Goal: Task Accomplishment & Management: Complete application form

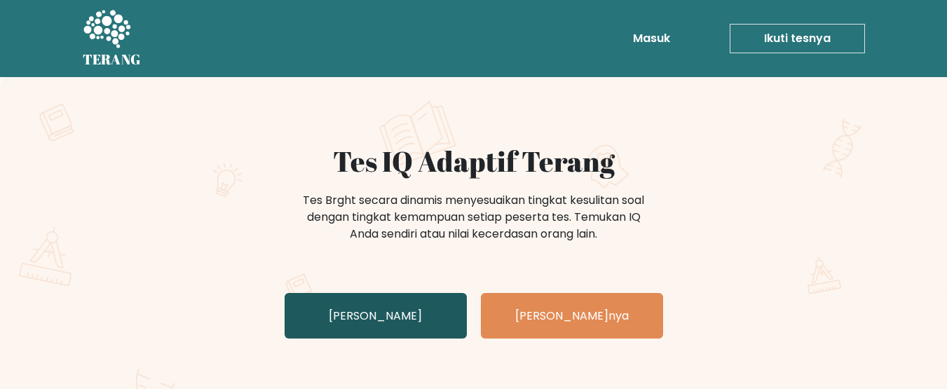
click at [357, 313] on font "Uji Diri Anda" at bounding box center [375, 316] width 93 height 16
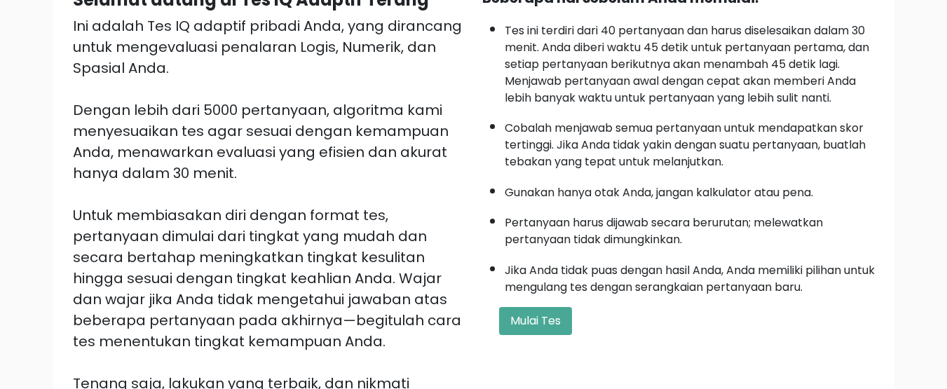
scroll to position [197, 0]
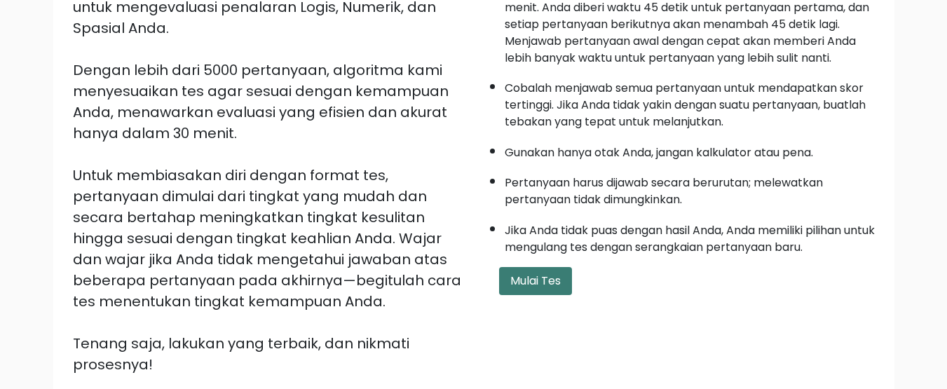
click at [518, 285] on font "Mulai Tes" at bounding box center [535, 281] width 50 height 16
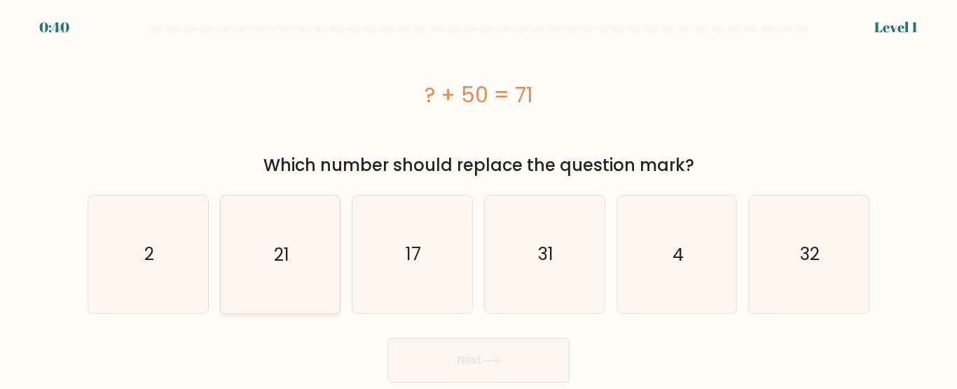
click at [288, 256] on text "21" at bounding box center [281, 254] width 15 height 25
click at [479, 198] on input "b. 21" at bounding box center [479, 197] width 1 height 4
radio input "true"
click at [437, 359] on button "Next" at bounding box center [478, 360] width 182 height 45
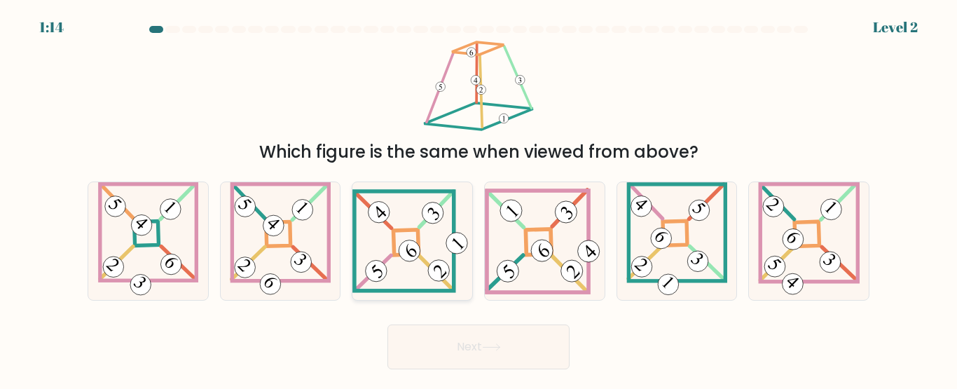
click at [430, 240] on icon at bounding box center [412, 240] width 120 height 103
click at [479, 198] on input "c." at bounding box center [479, 197] width 1 height 4
radio input "true"
click at [476, 355] on button "Next" at bounding box center [478, 346] width 182 height 45
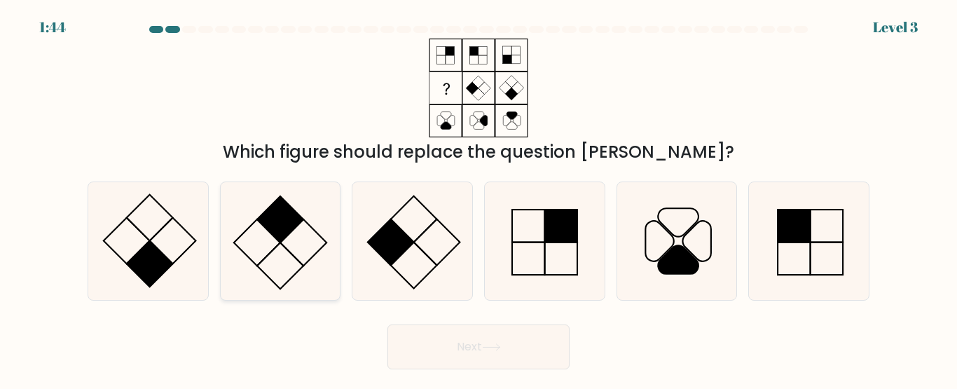
click at [304, 243] on icon at bounding box center [279, 240] width 117 height 117
click at [479, 198] on input "b." at bounding box center [479, 197] width 1 height 4
radio input "true"
click at [493, 353] on button "Next" at bounding box center [478, 346] width 182 height 45
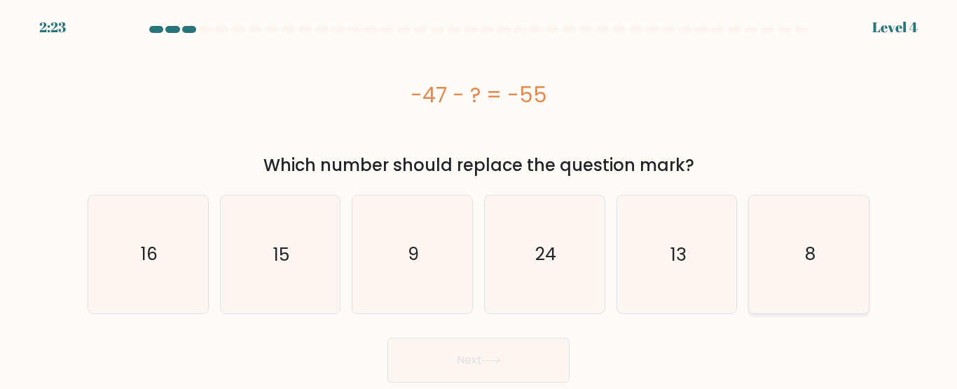
click at [831, 259] on icon "8" at bounding box center [808, 253] width 117 height 117
click at [479, 198] on input "f. 8" at bounding box center [479, 197] width 1 height 4
radio input "true"
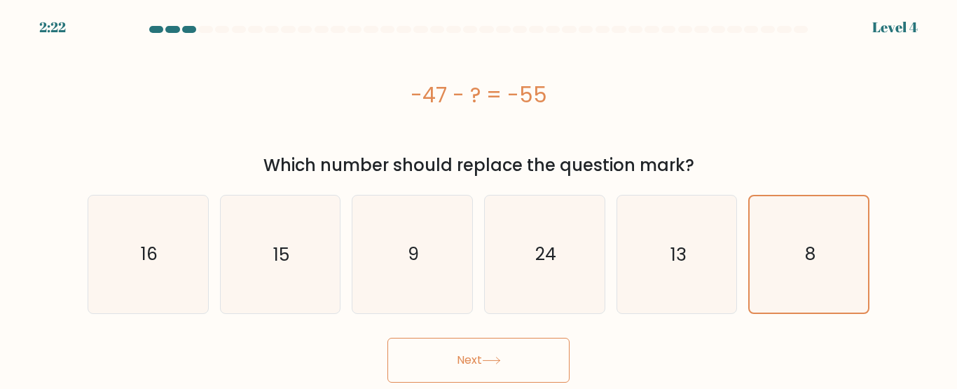
click at [516, 343] on button "Next" at bounding box center [478, 360] width 182 height 45
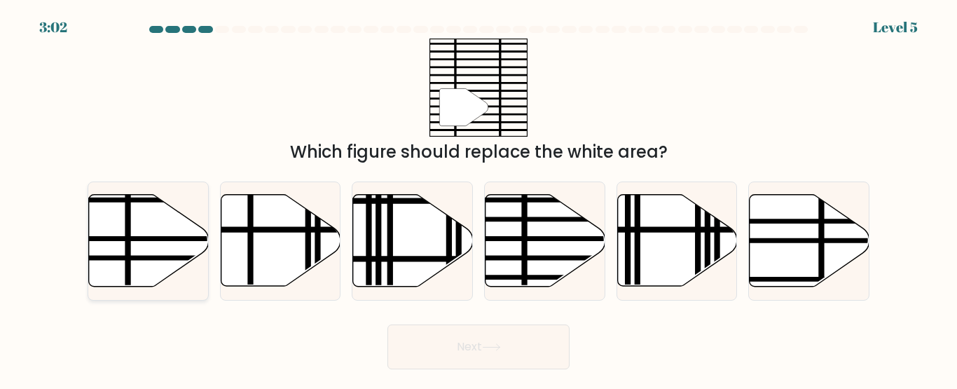
click at [206, 231] on icon at bounding box center [148, 240] width 120 height 93
click at [479, 198] on input "a." at bounding box center [479, 197] width 1 height 4
radio input "true"
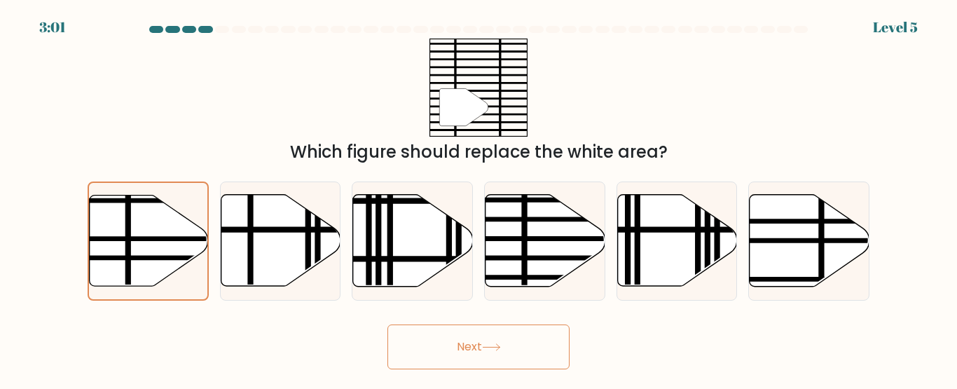
click at [432, 352] on button "Next" at bounding box center [478, 346] width 182 height 45
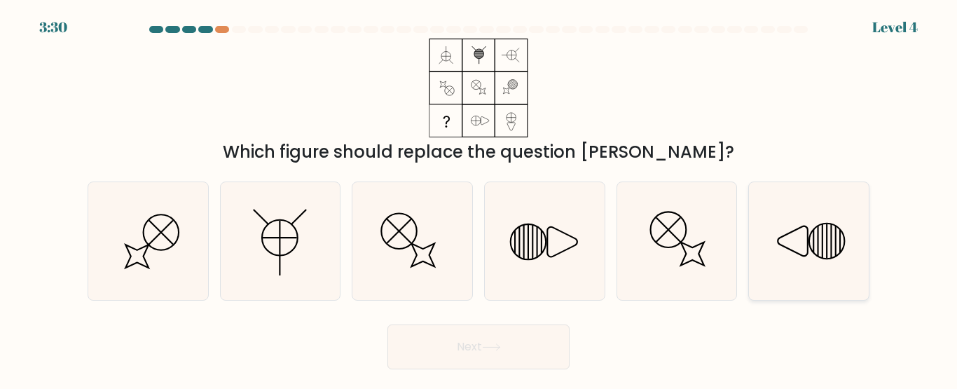
click at [852, 265] on icon at bounding box center [808, 240] width 117 height 117
click at [479, 198] on input "f." at bounding box center [479, 197] width 1 height 4
radio input "true"
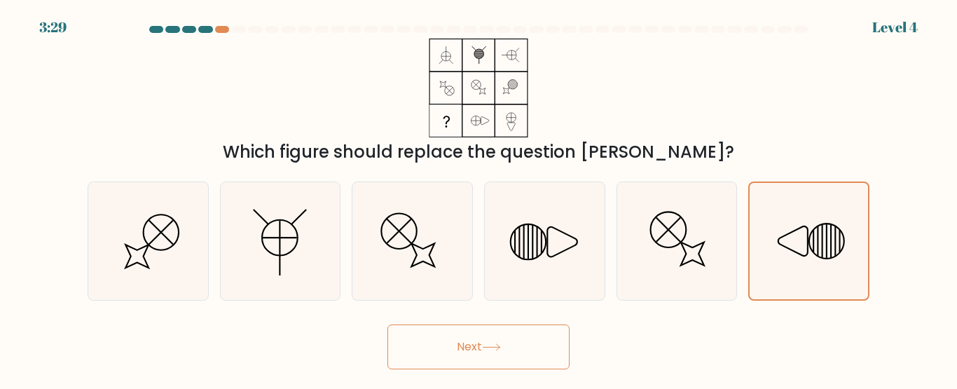
click at [514, 340] on button "Next" at bounding box center [478, 346] width 182 height 45
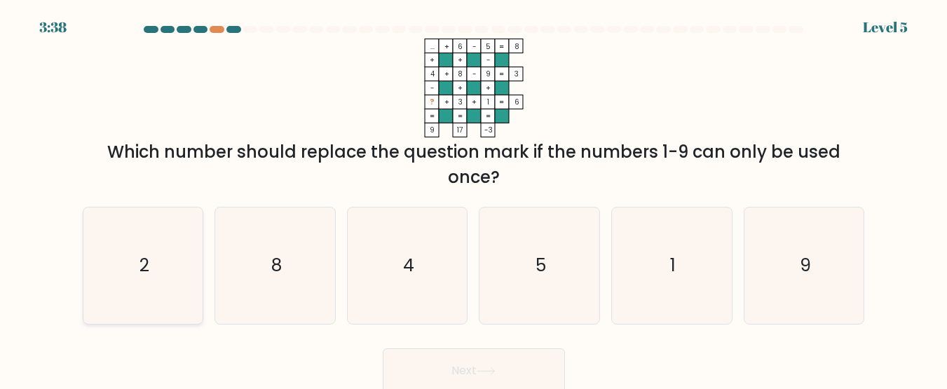
click at [158, 261] on icon "2" at bounding box center [143, 265] width 116 height 116
click at [474, 198] on input "a. 2" at bounding box center [474, 197] width 1 height 4
radio input "true"
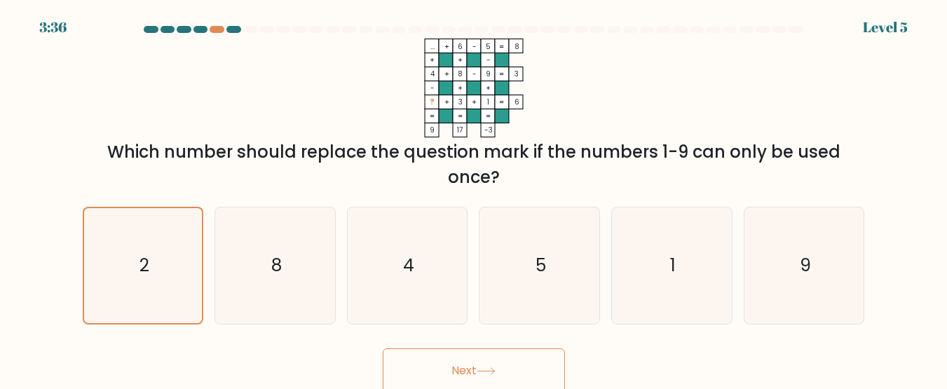
click at [402, 364] on button "Next" at bounding box center [474, 370] width 182 height 45
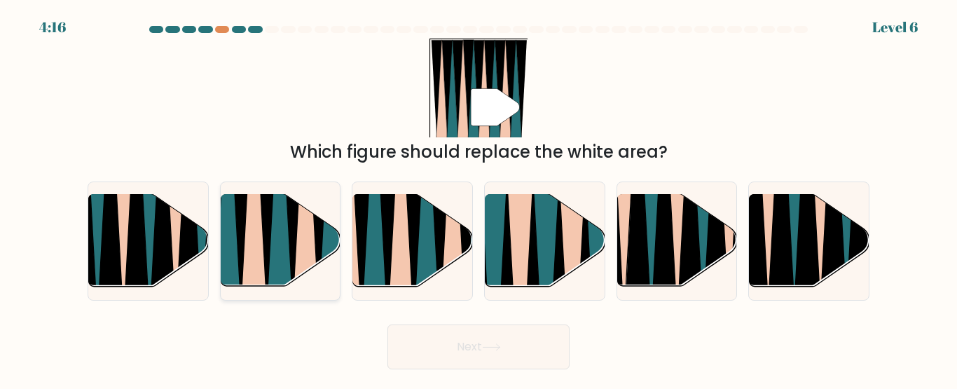
click at [318, 256] on icon at bounding box center [319, 195] width 26 height 239
click at [479, 198] on input "b." at bounding box center [479, 197] width 1 height 4
radio input "true"
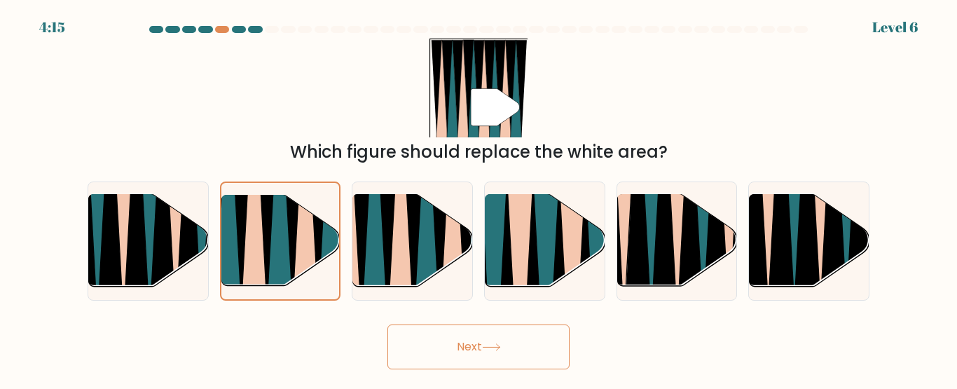
click at [419, 350] on button "Next" at bounding box center [478, 346] width 182 height 45
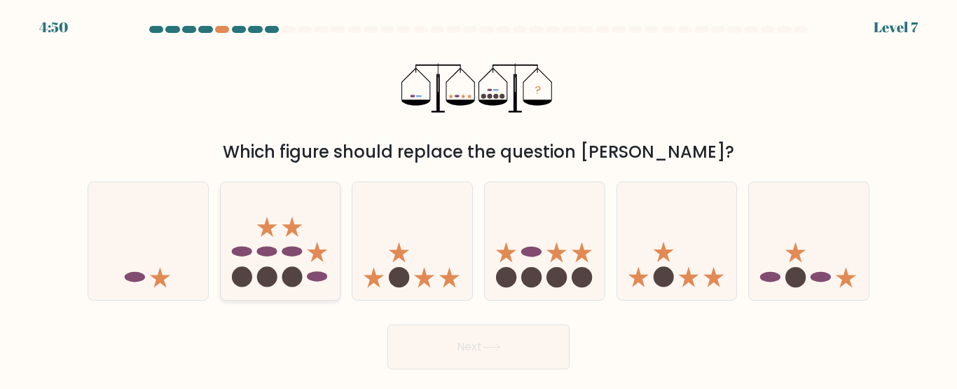
click at [273, 286] on icon at bounding box center [281, 240] width 120 height 99
click at [479, 198] on input "b." at bounding box center [479, 197] width 1 height 4
radio input "true"
click at [413, 366] on button "Next" at bounding box center [478, 346] width 182 height 45
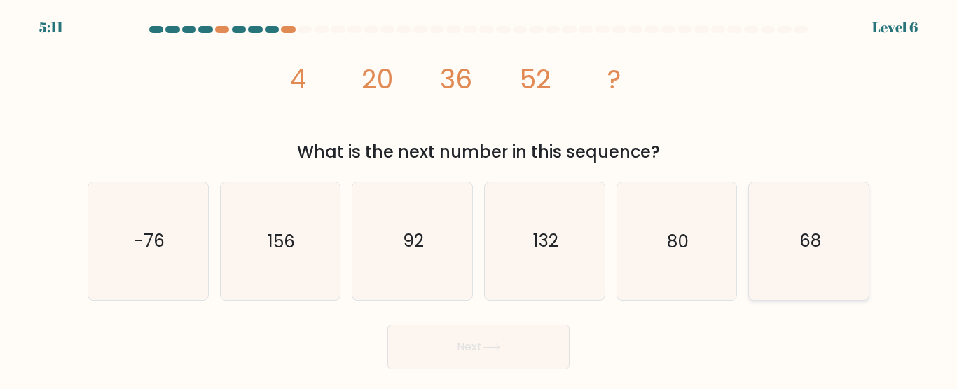
click at [778, 229] on icon "68" at bounding box center [808, 240] width 117 height 117
click at [479, 198] on input "f. 68" at bounding box center [479, 197] width 1 height 4
radio input "true"
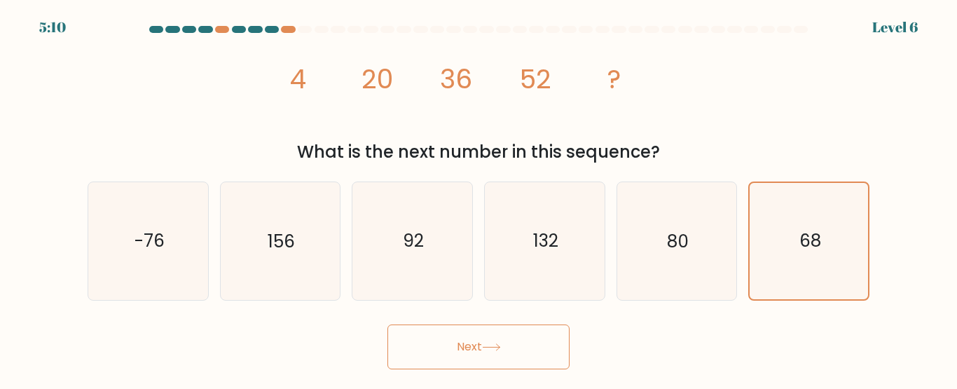
click at [502, 337] on button "Next" at bounding box center [478, 346] width 182 height 45
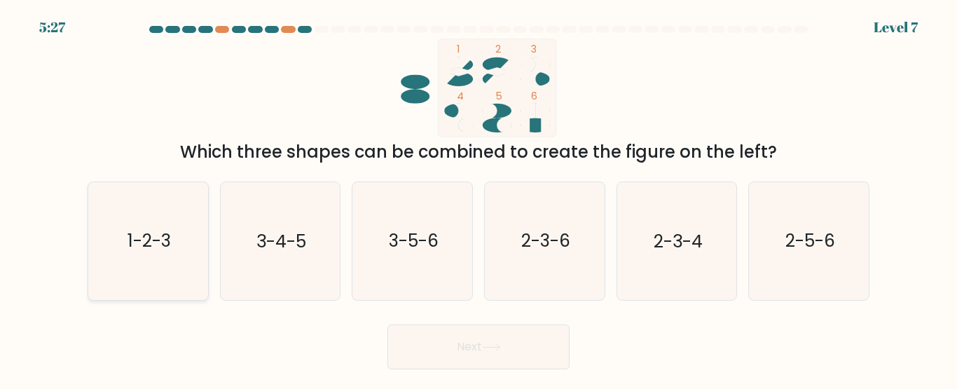
click at [107, 255] on icon "1-2-3" at bounding box center [148, 240] width 117 height 117
click at [479, 198] on input "a. 1-2-3" at bounding box center [479, 197] width 1 height 4
radio input "true"
click at [431, 348] on button "Next" at bounding box center [478, 346] width 182 height 45
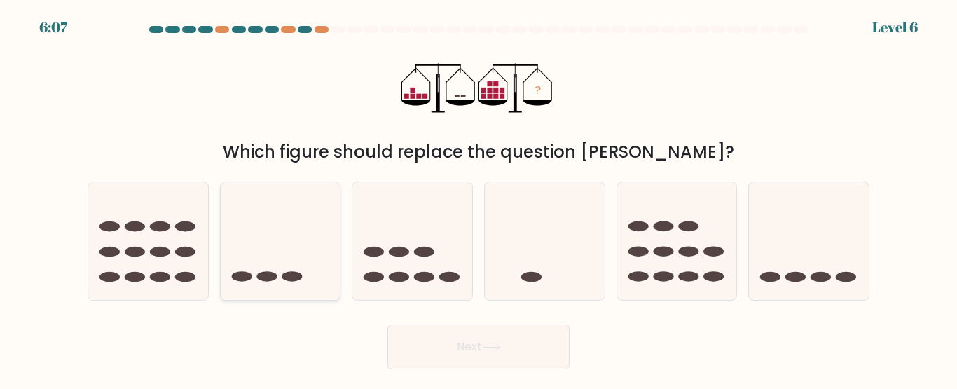
click at [275, 258] on icon at bounding box center [281, 240] width 120 height 99
click at [479, 198] on input "b." at bounding box center [479, 197] width 1 height 4
radio input "true"
click at [808, 269] on icon at bounding box center [809, 240] width 120 height 99
click at [479, 198] on input "f." at bounding box center [479, 197] width 1 height 4
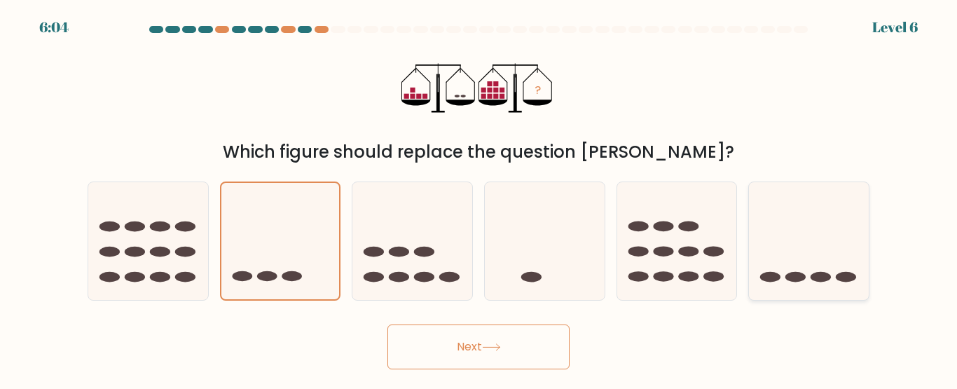
radio input "true"
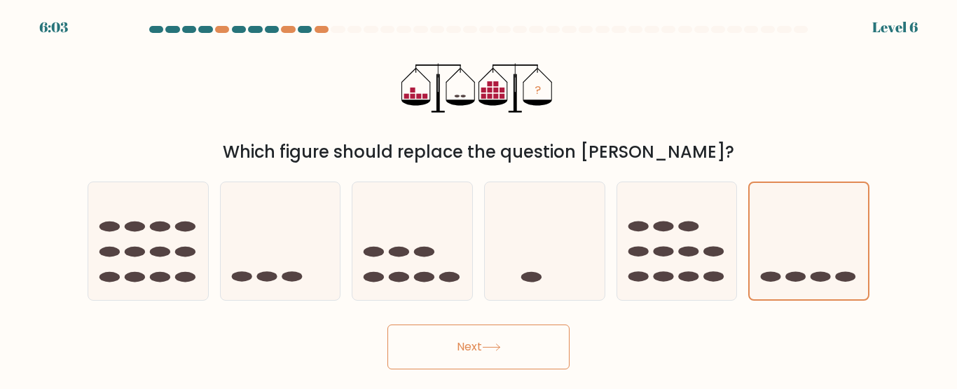
click at [513, 350] on button "Next" at bounding box center [478, 346] width 182 height 45
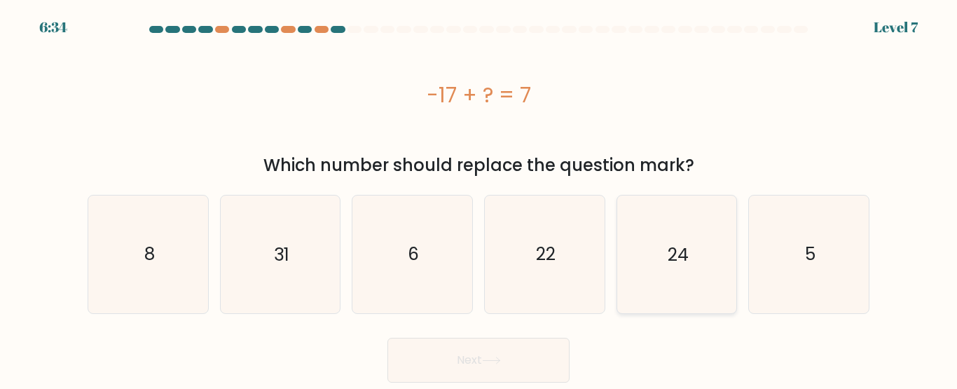
click at [659, 258] on icon "24" at bounding box center [676, 253] width 117 height 117
click at [479, 198] on input "e. 24" at bounding box center [479, 197] width 1 height 4
radio input "true"
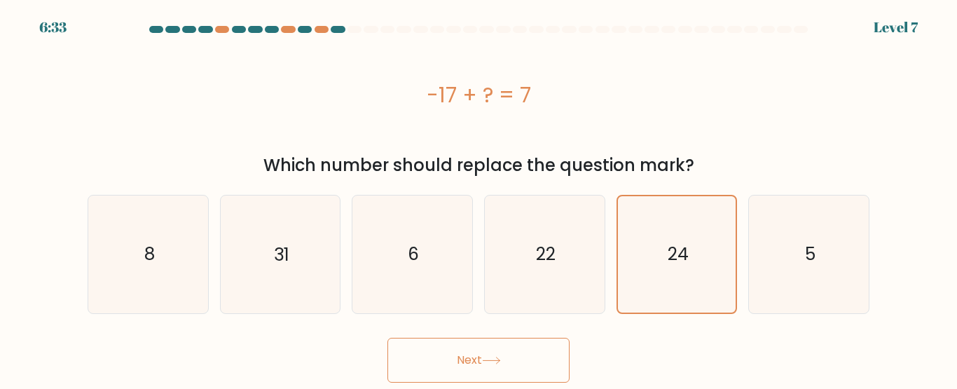
click at [471, 366] on button "Next" at bounding box center [478, 360] width 182 height 45
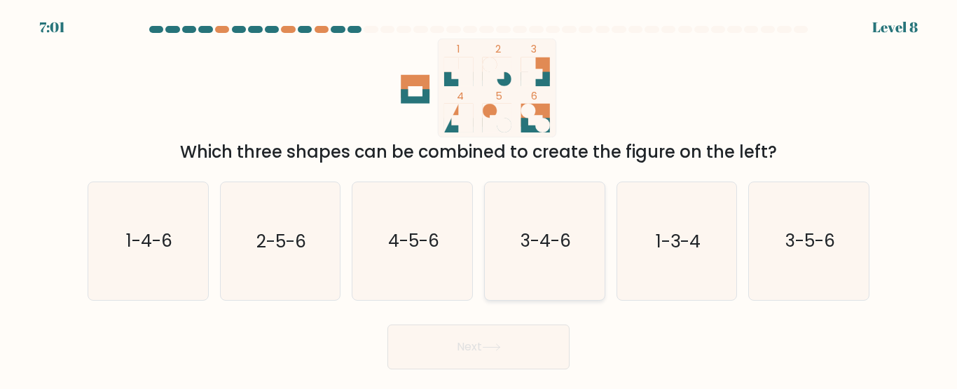
click at [551, 250] on text "3-4-6" at bounding box center [546, 240] width 50 height 25
click at [479, 198] on input "d. 3-4-6" at bounding box center [479, 197] width 1 height 4
radio input "true"
click at [467, 357] on button "Next" at bounding box center [478, 346] width 182 height 45
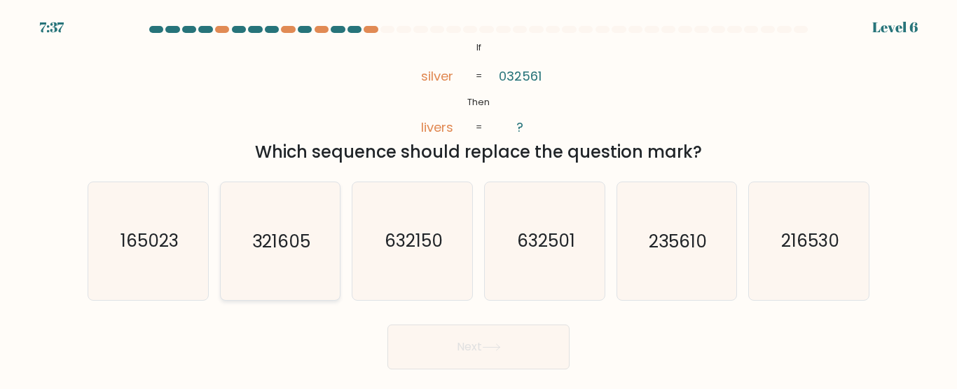
click at [256, 246] on text "321605" at bounding box center [281, 240] width 58 height 25
click at [479, 198] on input "b. 321605" at bounding box center [479, 197] width 1 height 4
radio input "true"
click at [399, 356] on button "Next" at bounding box center [478, 346] width 182 height 45
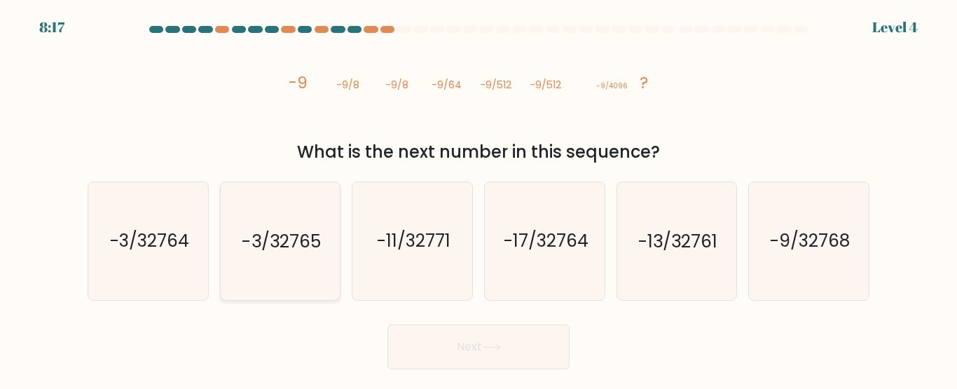
drag, startPoint x: 399, startPoint y: 356, endPoint x: 285, endPoint y: 246, distance: 158.6
click at [285, 246] on form at bounding box center [478, 197] width 957 height 343
click at [285, 246] on text "-3/32765" at bounding box center [281, 240] width 78 height 25
click at [479, 198] on input "b. -3/32765" at bounding box center [479, 197] width 1 height 4
radio input "true"
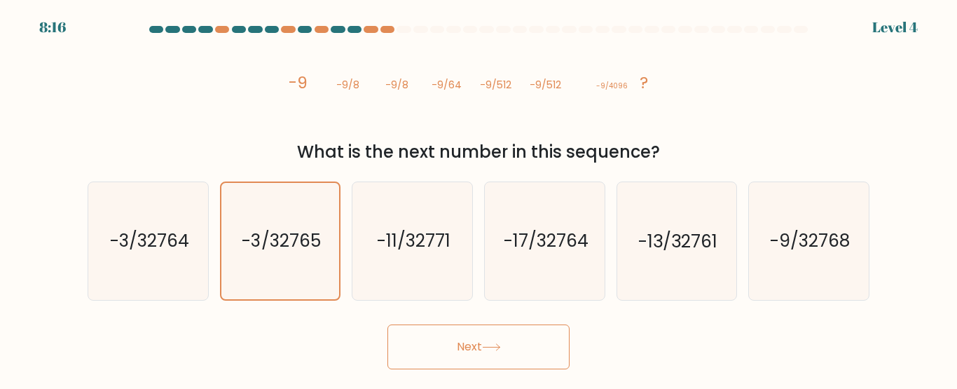
click at [439, 341] on button "Next" at bounding box center [478, 346] width 182 height 45
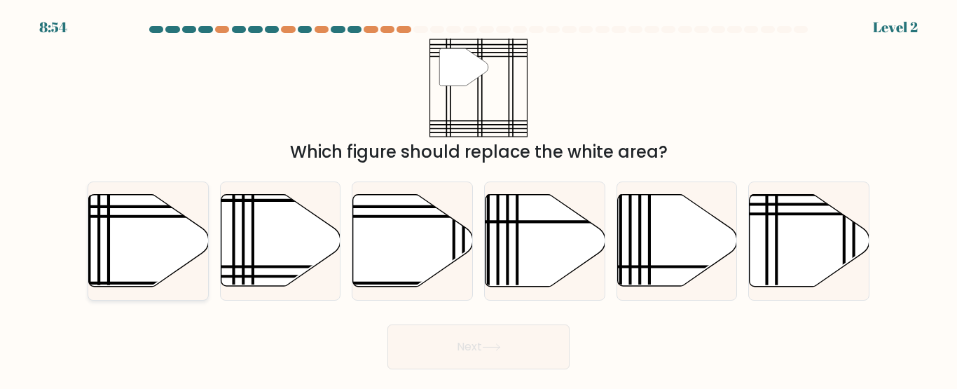
click at [153, 241] on icon at bounding box center [149, 241] width 120 height 92
click at [479, 198] on input "a." at bounding box center [479, 197] width 1 height 4
radio input "true"
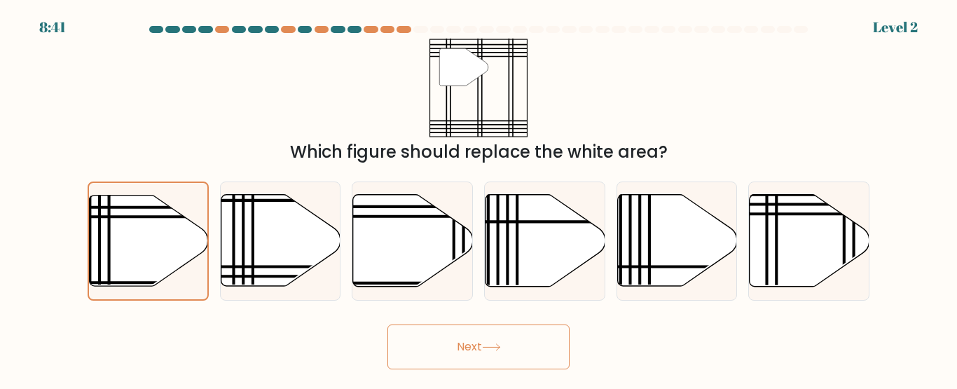
click at [438, 371] on body "8:41 Level 2" at bounding box center [478, 194] width 957 height 389
click at [420, 341] on button "Next" at bounding box center [478, 346] width 182 height 45
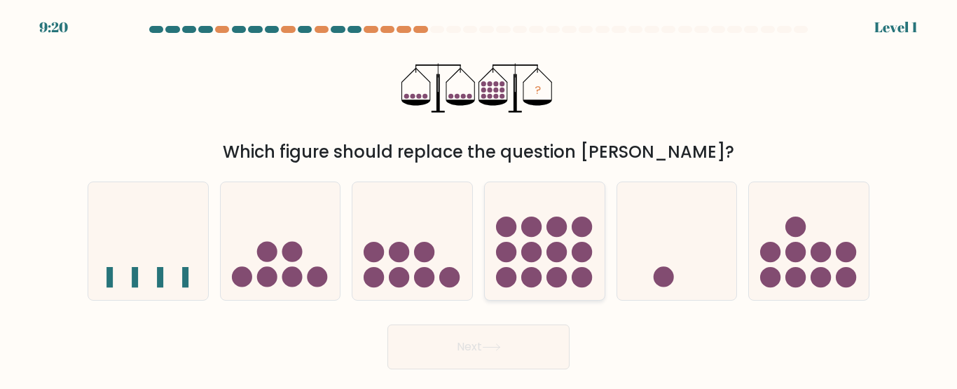
click at [566, 226] on circle at bounding box center [557, 227] width 20 height 20
click at [479, 198] on input "d." at bounding box center [479, 197] width 1 height 4
radio input "true"
click at [477, 354] on button "Next" at bounding box center [478, 346] width 182 height 45
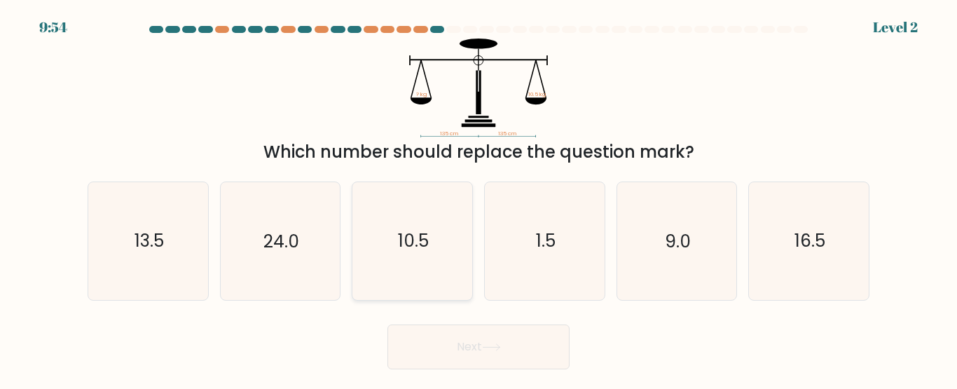
click at [436, 256] on icon "10.5" at bounding box center [412, 240] width 117 height 117
click at [479, 198] on input "c. 10.5" at bounding box center [479, 197] width 1 height 4
radio input "true"
click at [465, 333] on button "Next" at bounding box center [478, 346] width 182 height 45
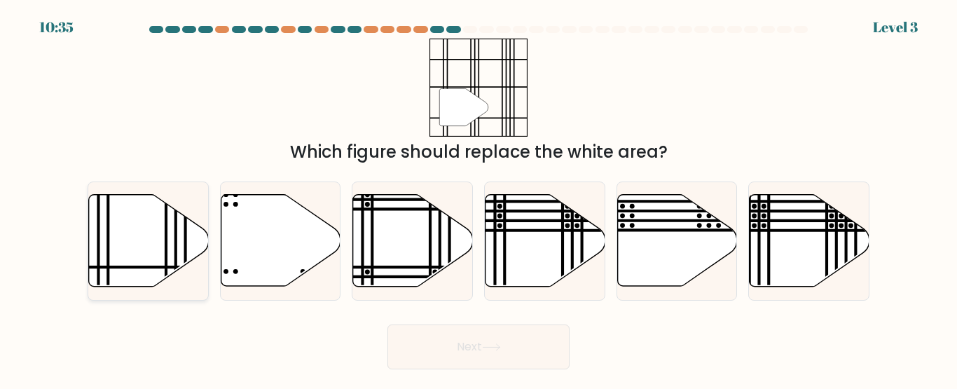
click at [149, 258] on icon at bounding box center [149, 241] width 120 height 92
click at [479, 198] on input "a." at bounding box center [479, 197] width 1 height 4
radio input "true"
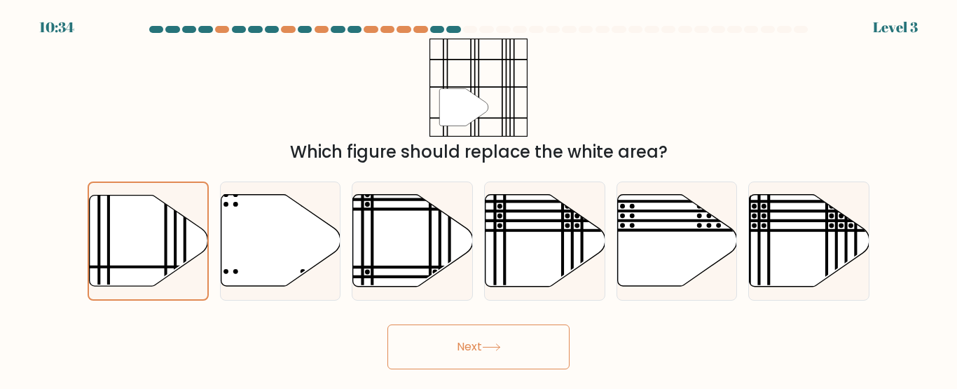
click at [437, 363] on button "Next" at bounding box center [478, 346] width 182 height 45
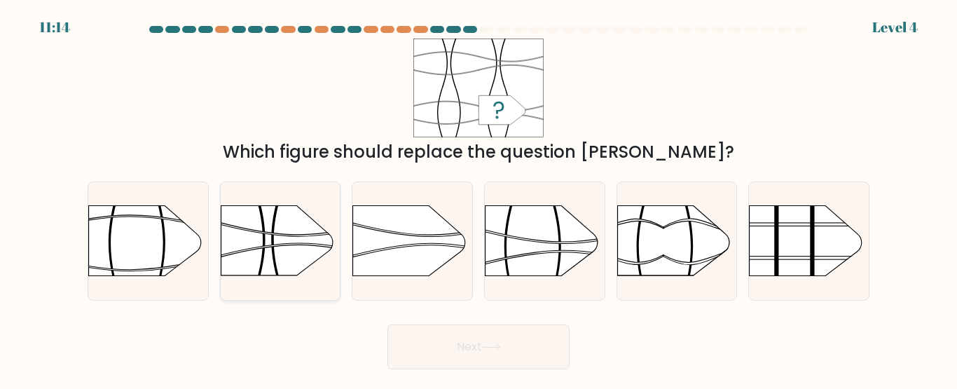
drag, startPoint x: 437, startPoint y: 363, endPoint x: 247, endPoint y: 193, distance: 254.6
click at [247, 193] on form "a." at bounding box center [478, 197] width 957 height 343
click at [266, 228] on rect at bounding box center [220, 299] width 311 height 237
click at [479, 198] on input "b." at bounding box center [479, 197] width 1 height 4
radio input "true"
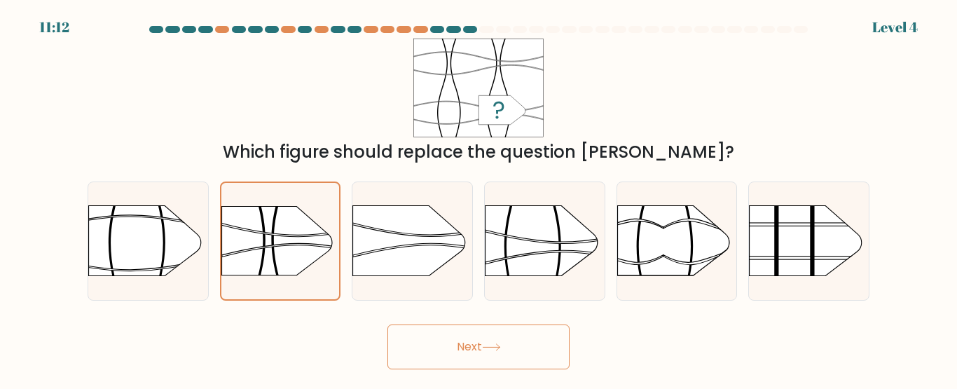
click at [447, 366] on button "Next" at bounding box center [478, 346] width 182 height 45
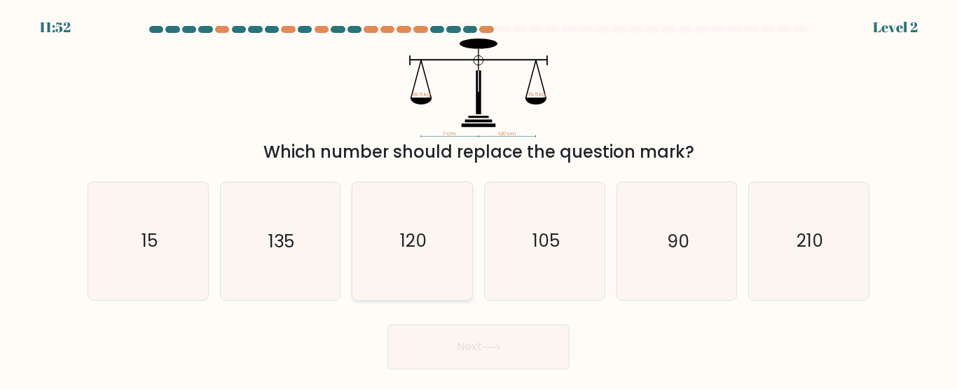
click at [396, 237] on icon "120" at bounding box center [412, 240] width 117 height 117
click at [479, 198] on input "c. 120" at bounding box center [479, 197] width 1 height 4
radio input "true"
click at [444, 340] on button "Next" at bounding box center [478, 346] width 182 height 45
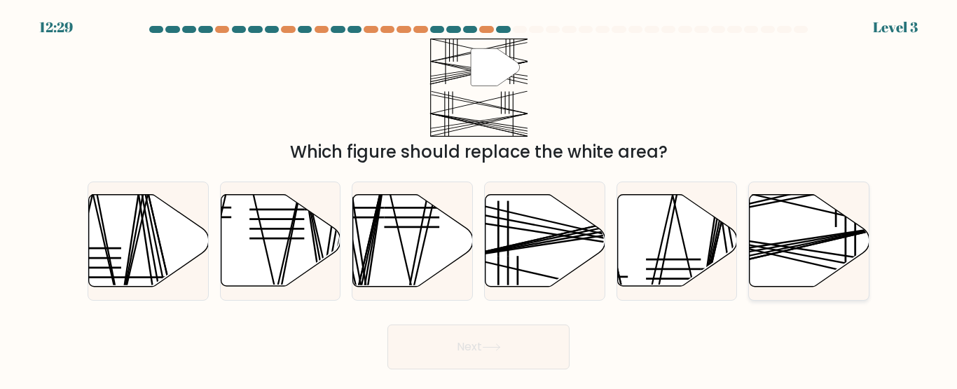
click at [798, 233] on icon at bounding box center [810, 241] width 120 height 92
click at [479, 198] on input "f." at bounding box center [479, 197] width 1 height 4
radio input "true"
click at [537, 322] on div "Next" at bounding box center [478, 343] width 799 height 52
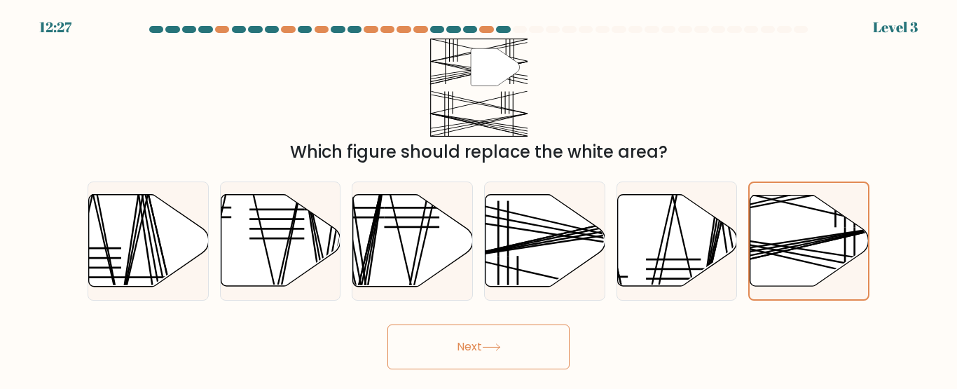
click at [514, 361] on button "Next" at bounding box center [478, 346] width 182 height 45
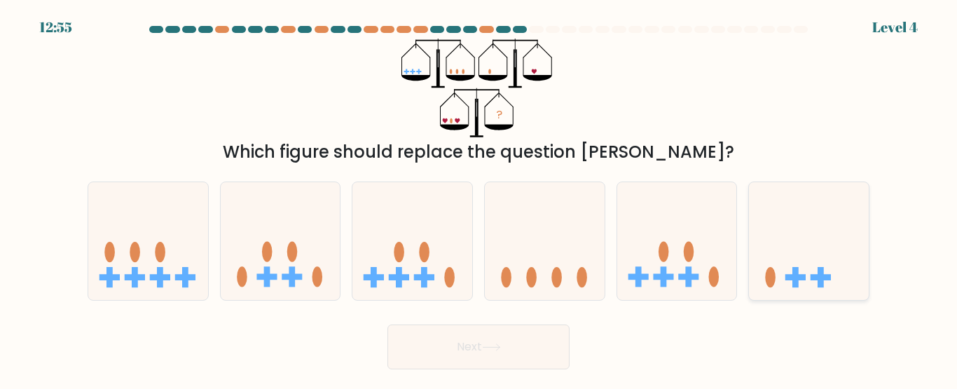
click at [791, 272] on icon at bounding box center [809, 240] width 120 height 99
click at [479, 198] on input "f." at bounding box center [479, 197] width 1 height 4
radio input "true"
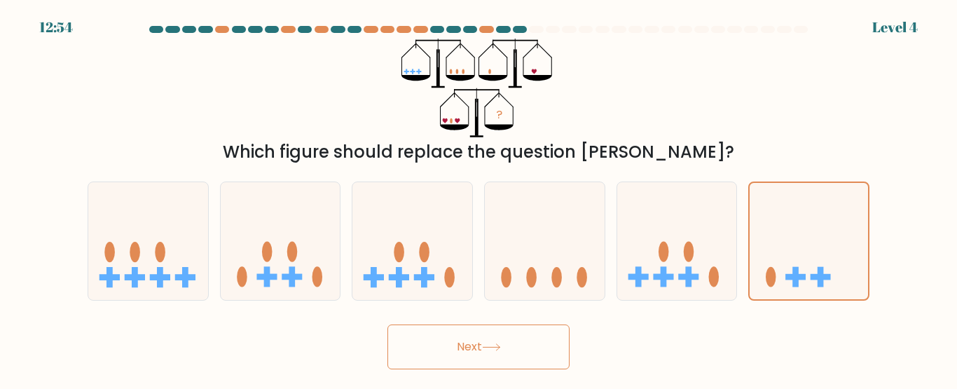
click at [530, 343] on button "Next" at bounding box center [478, 346] width 182 height 45
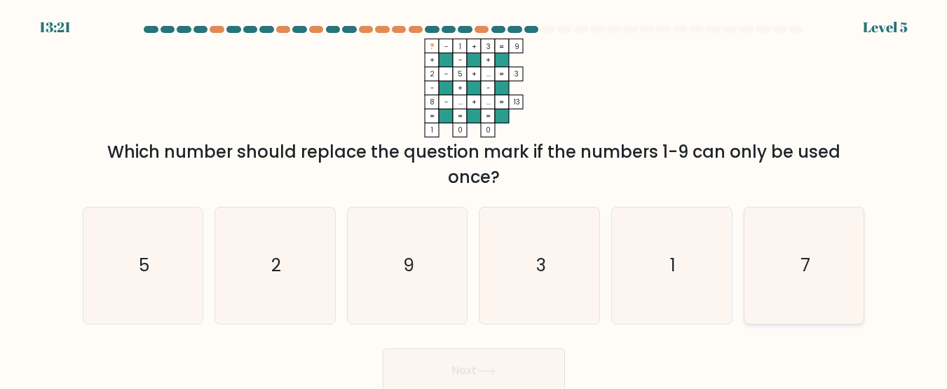
click at [797, 282] on icon "7" at bounding box center [804, 265] width 116 height 116
click at [474, 198] on input "f. 7" at bounding box center [474, 197] width 1 height 4
radio input "true"
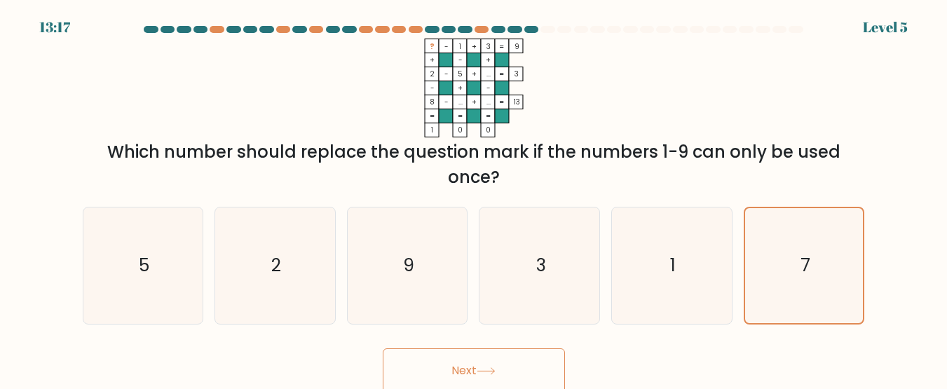
click at [507, 359] on button "Next" at bounding box center [474, 370] width 182 height 45
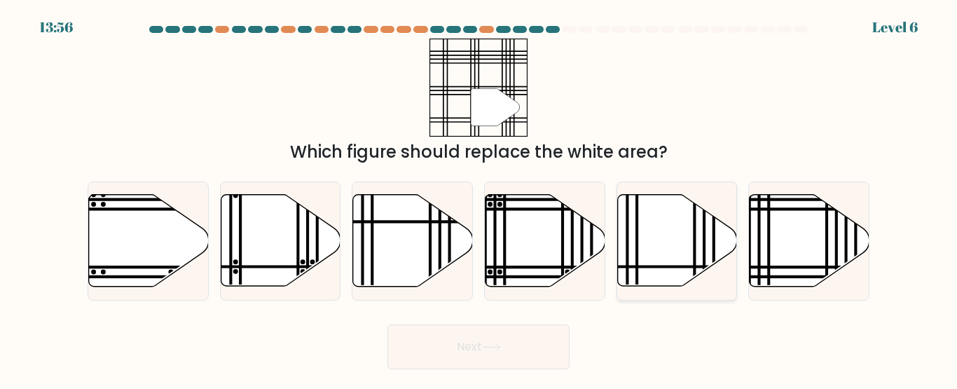
click at [699, 274] on icon at bounding box center [677, 241] width 120 height 92
click at [479, 198] on input "e." at bounding box center [479, 197] width 1 height 4
radio input "true"
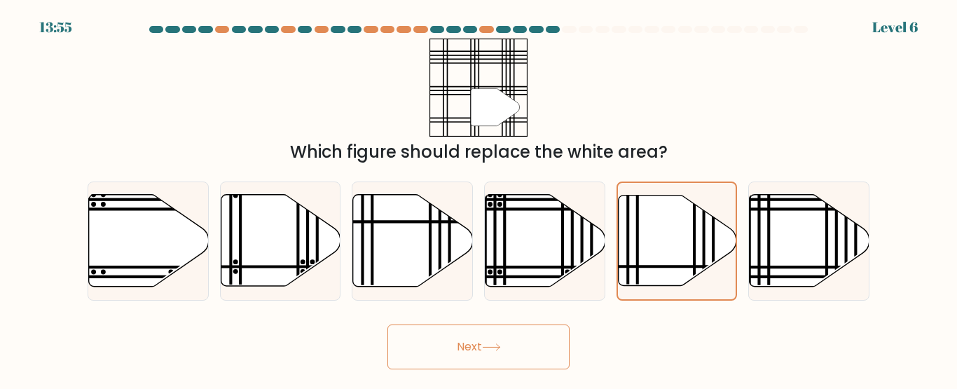
click at [529, 354] on button "Next" at bounding box center [478, 346] width 182 height 45
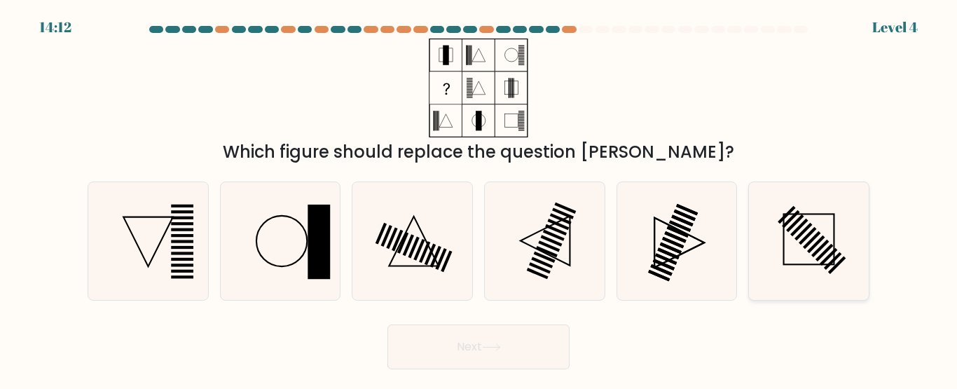
click at [801, 229] on icon at bounding box center [808, 240] width 117 height 117
click at [479, 198] on input "f." at bounding box center [479, 197] width 1 height 4
radio input "true"
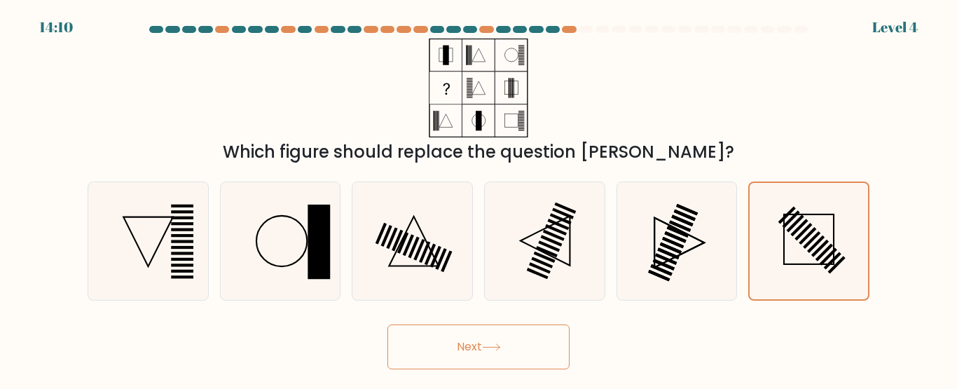
click at [524, 338] on button "Next" at bounding box center [478, 346] width 182 height 45
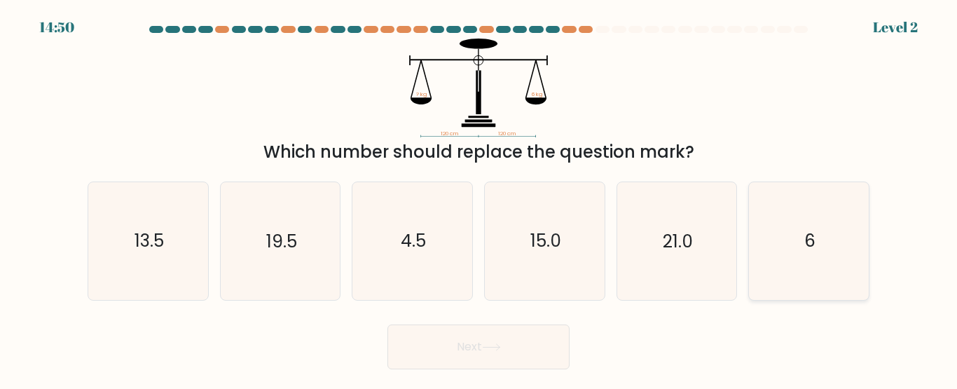
click at [786, 237] on icon "6" at bounding box center [808, 240] width 117 height 117
click at [479, 198] on input "f. 6" at bounding box center [479, 197] width 1 height 4
radio input "true"
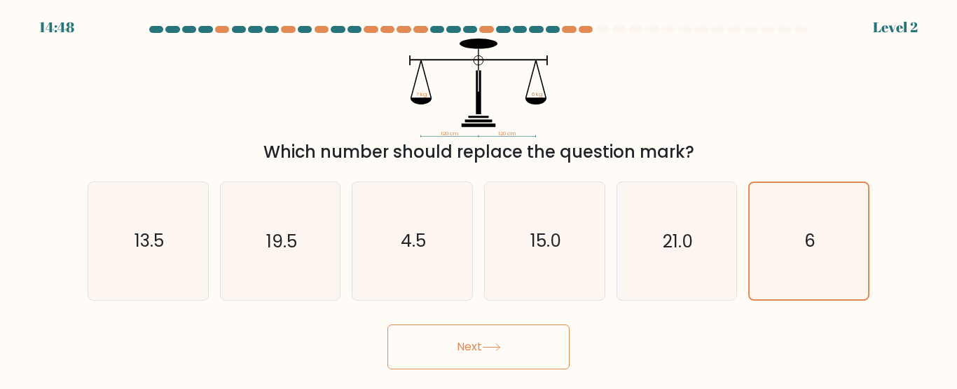
click at [514, 359] on button "Next" at bounding box center [478, 346] width 182 height 45
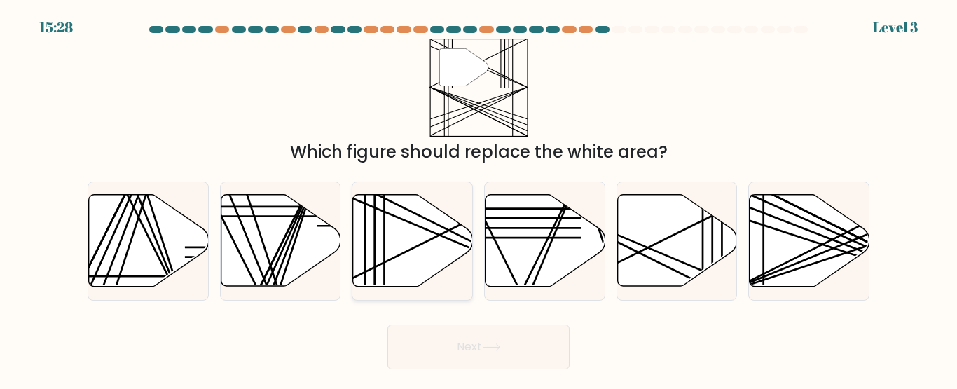
click at [419, 249] on icon at bounding box center [413, 241] width 120 height 92
click at [479, 198] on input "c." at bounding box center [479, 197] width 1 height 4
radio input "true"
click at [496, 362] on button "Next" at bounding box center [478, 346] width 182 height 45
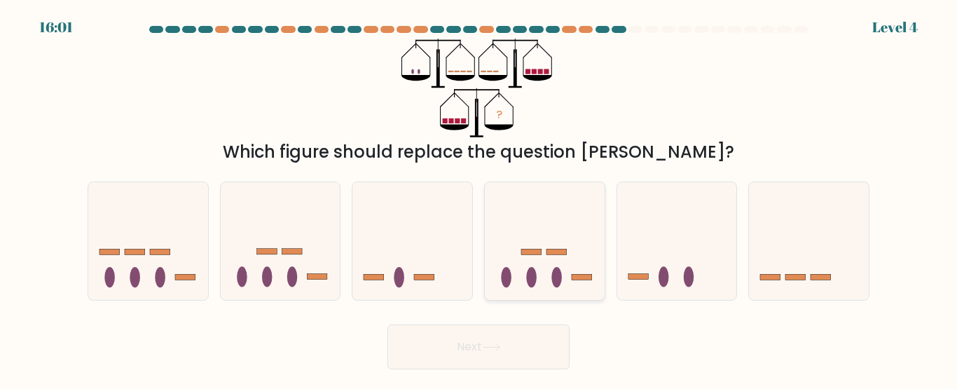
click at [577, 270] on icon at bounding box center [545, 240] width 120 height 99
click at [479, 198] on input "d." at bounding box center [479, 197] width 1 height 4
radio input "true"
click at [432, 336] on button "Next" at bounding box center [478, 346] width 182 height 45
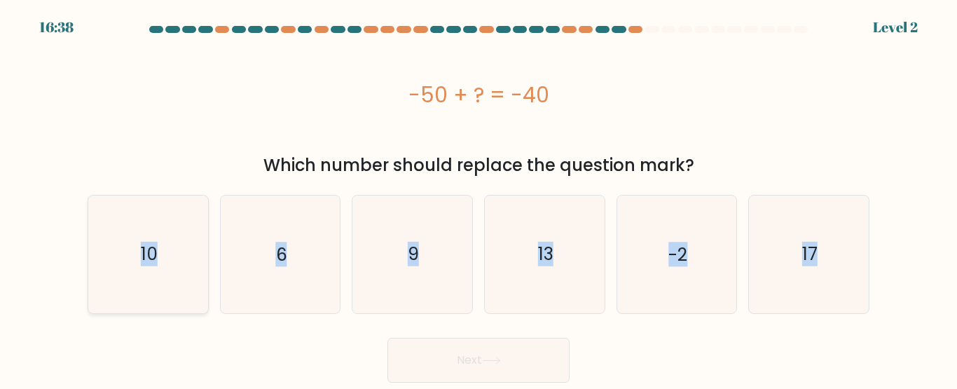
drag, startPoint x: 432, startPoint y: 336, endPoint x: 137, endPoint y: 272, distance: 301.1
click at [137, 272] on form "a. 6" at bounding box center [478, 204] width 957 height 357
click at [137, 272] on icon "10" at bounding box center [148, 253] width 117 height 117
click at [479, 198] on input "a. 10" at bounding box center [479, 197] width 1 height 4
radio input "true"
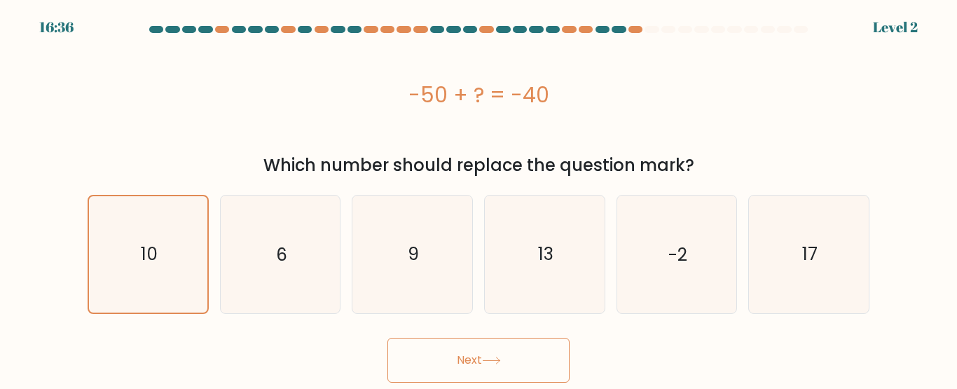
click at [400, 355] on button "Next" at bounding box center [478, 360] width 182 height 45
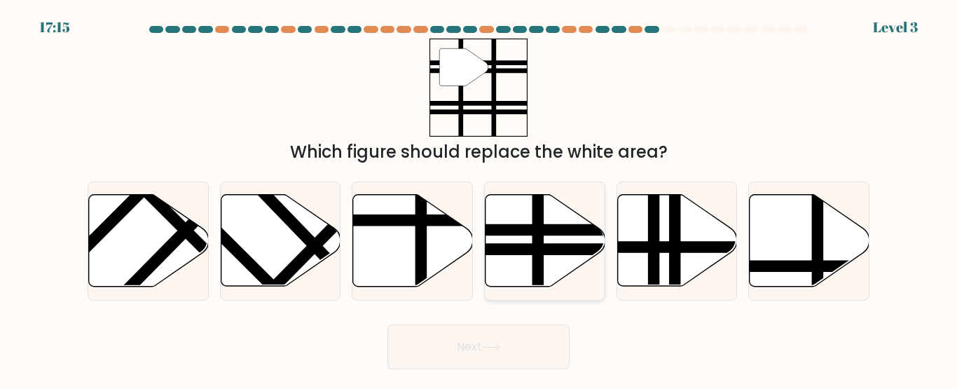
click at [568, 270] on icon at bounding box center [546, 241] width 120 height 92
click at [479, 198] on input "d." at bounding box center [479, 197] width 1 height 4
radio input "true"
click at [486, 365] on button "Next" at bounding box center [478, 346] width 182 height 45
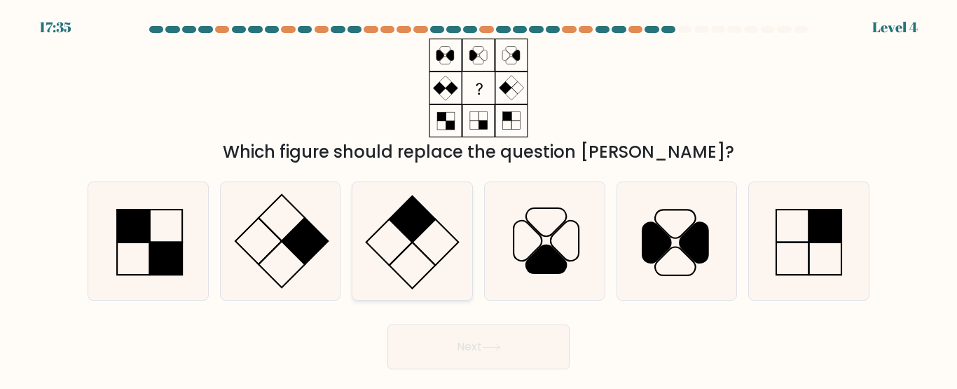
click at [420, 229] on rect at bounding box center [413, 219] width 46 height 46
click at [479, 198] on input "c." at bounding box center [479, 197] width 1 height 4
radio input "true"
click at [313, 225] on rect at bounding box center [305, 241] width 46 height 46
click at [479, 198] on input "b." at bounding box center [479, 197] width 1 height 4
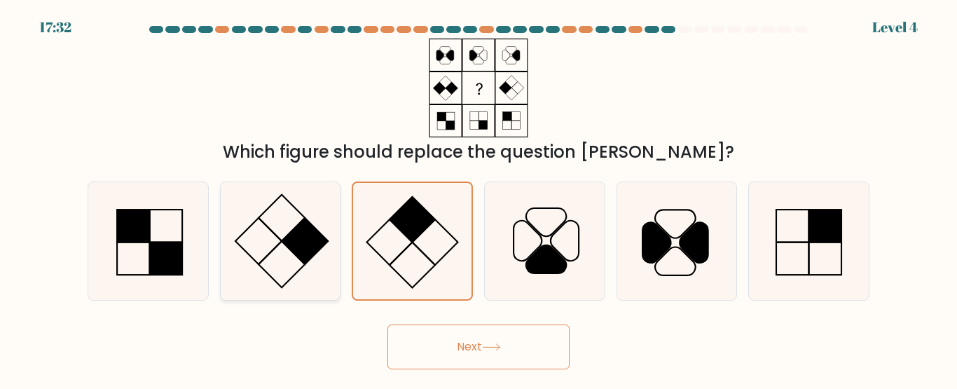
radio input "true"
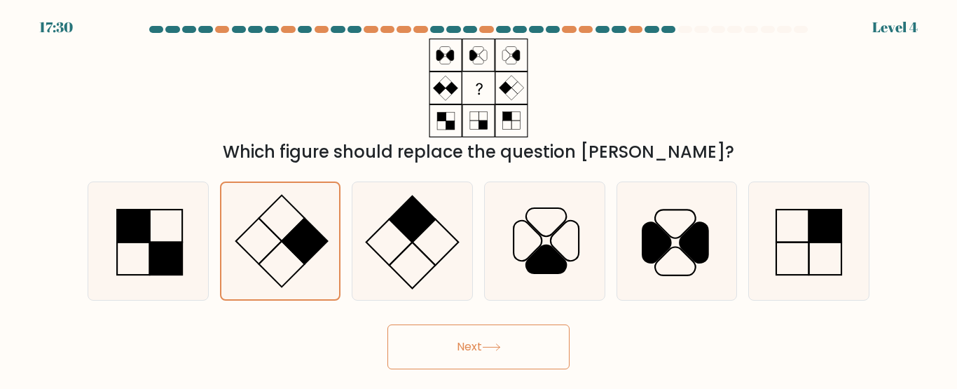
click at [446, 341] on button "Next" at bounding box center [478, 346] width 182 height 45
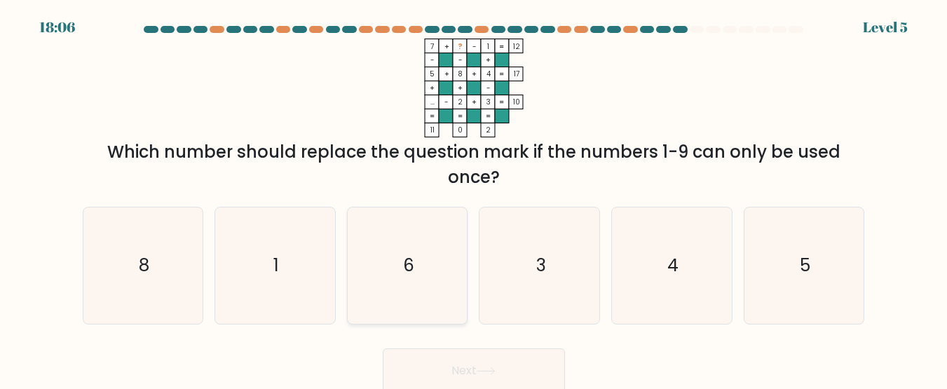
click at [409, 263] on text "6" at bounding box center [408, 265] width 11 height 25
click at [474, 198] on input "c. 6" at bounding box center [474, 197] width 1 height 4
radio input "true"
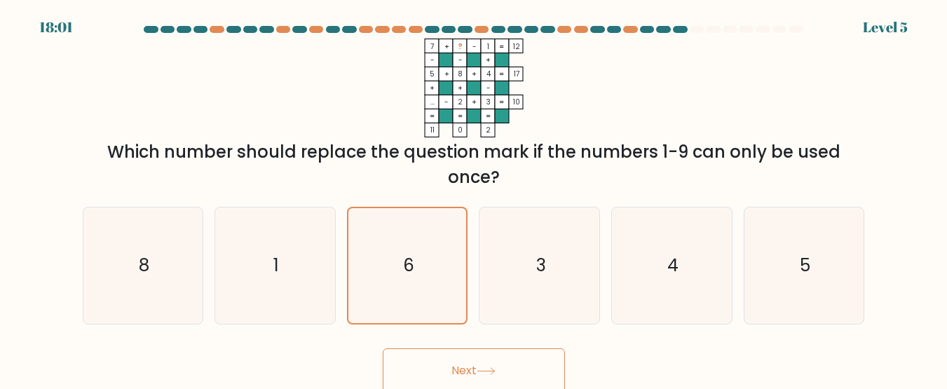
click at [488, 372] on icon at bounding box center [485, 371] width 17 height 6
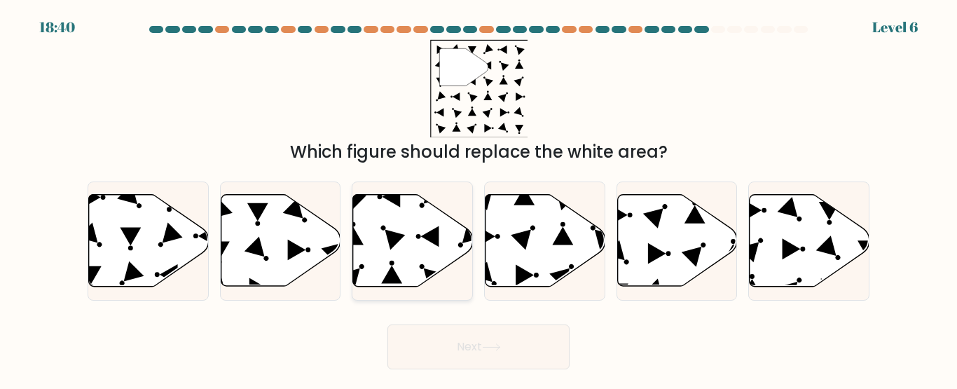
click at [432, 274] on icon at bounding box center [434, 278] width 20 height 20
click at [479, 198] on input "c." at bounding box center [479, 197] width 1 height 4
radio input "true"
click at [441, 353] on button "Next" at bounding box center [478, 346] width 182 height 45
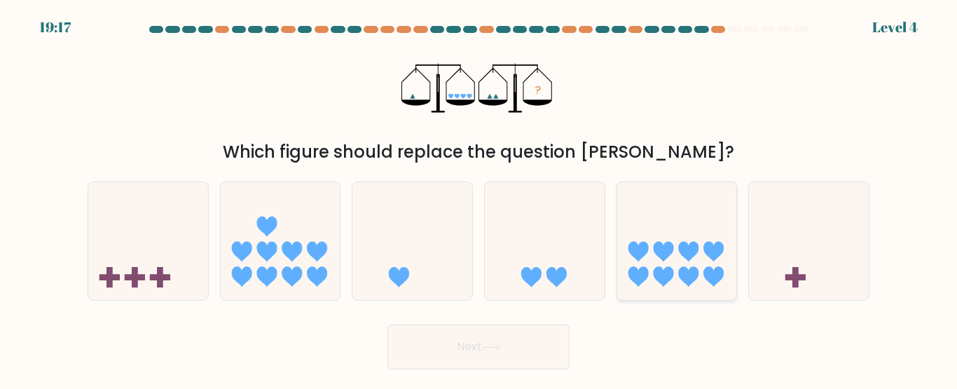
click at [664, 292] on div at bounding box center [677, 240] width 121 height 118
click at [479, 198] on input "e." at bounding box center [479, 197] width 1 height 4
radio input "true"
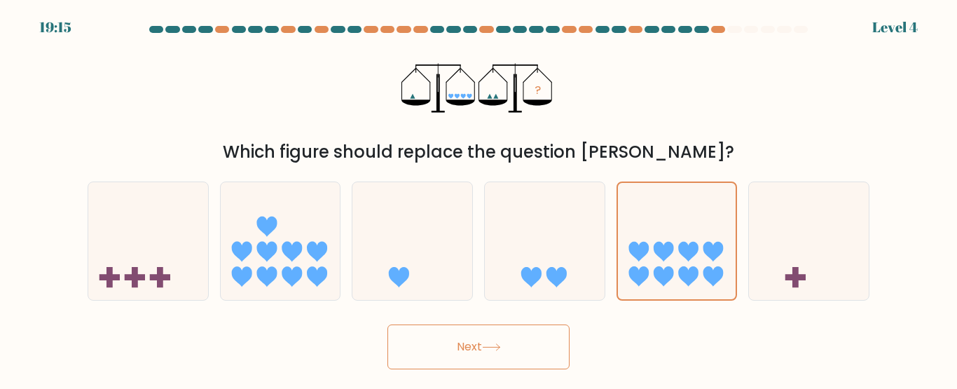
click at [492, 370] on body "19:15 Level 4" at bounding box center [478, 194] width 957 height 389
click at [492, 362] on button "Next" at bounding box center [478, 346] width 182 height 45
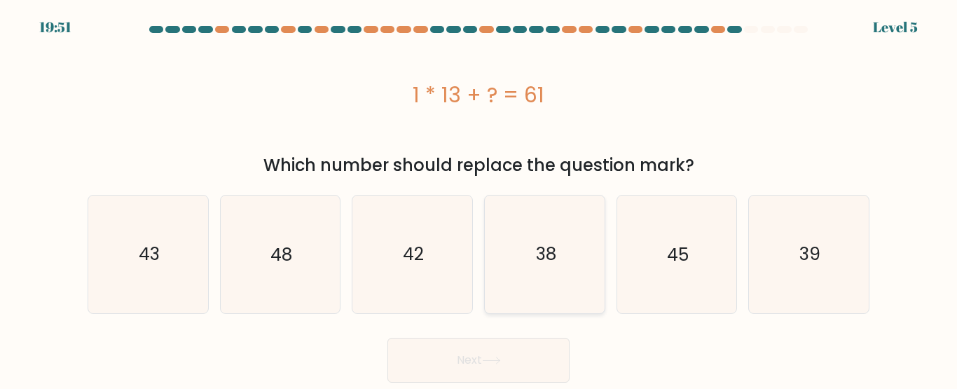
click at [547, 233] on icon "38" at bounding box center [544, 253] width 117 height 117
click at [479, 198] on input "d. 38" at bounding box center [479, 197] width 1 height 4
radio input "true"
click at [317, 260] on icon "48" at bounding box center [279, 253] width 117 height 117
click at [479, 198] on input "b. 48" at bounding box center [479, 197] width 1 height 4
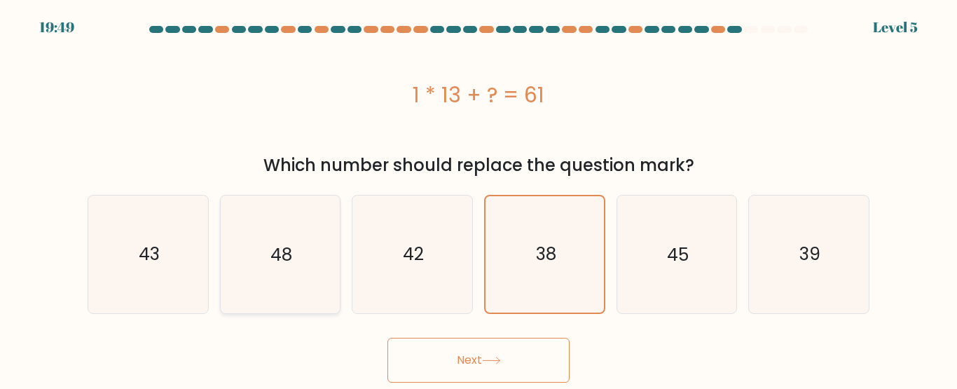
radio input "true"
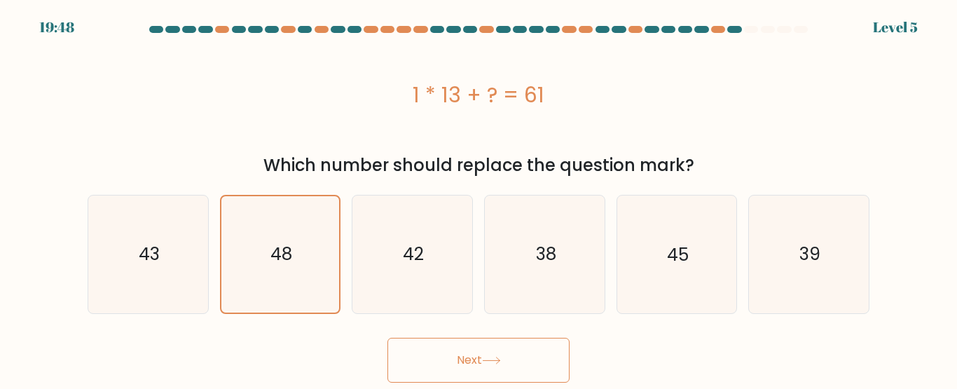
click at [432, 362] on button "Next" at bounding box center [478, 360] width 182 height 45
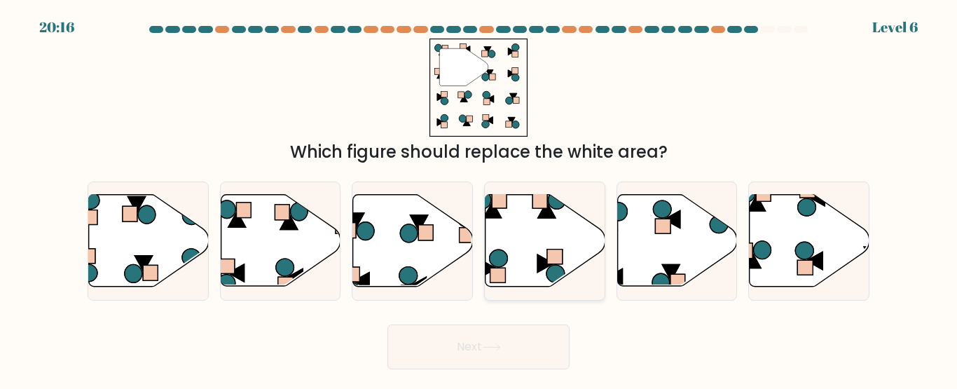
click at [503, 234] on icon at bounding box center [546, 241] width 120 height 92
click at [479, 198] on input "d." at bounding box center [479, 197] width 1 height 4
radio input "true"
click at [472, 346] on button "Next" at bounding box center [478, 346] width 182 height 45
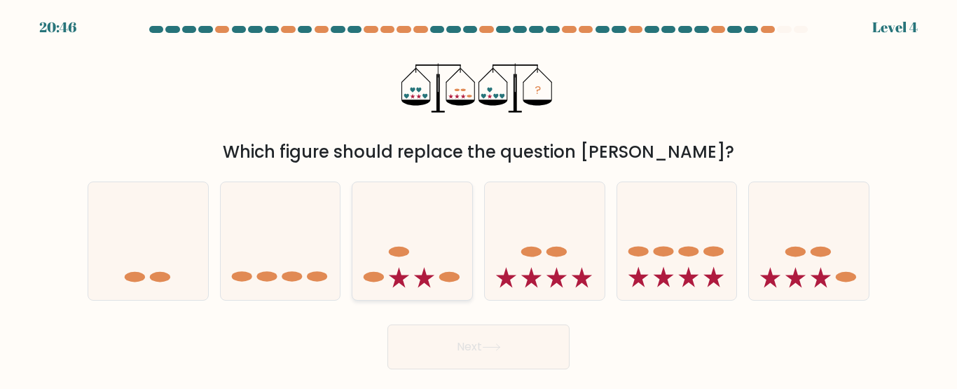
click at [406, 296] on div at bounding box center [412, 240] width 121 height 118
click at [479, 198] on input "c." at bounding box center [479, 197] width 1 height 4
radio input "true"
click at [453, 348] on button "Next" at bounding box center [478, 346] width 182 height 45
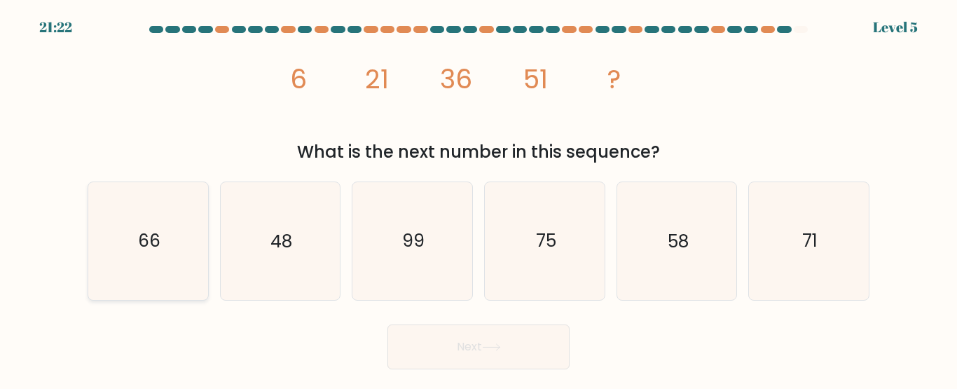
click at [140, 240] on text "66" at bounding box center [149, 240] width 22 height 25
click at [479, 198] on input "a. 66" at bounding box center [479, 197] width 1 height 4
radio input "true"
click at [403, 346] on button "Next" at bounding box center [478, 346] width 182 height 45
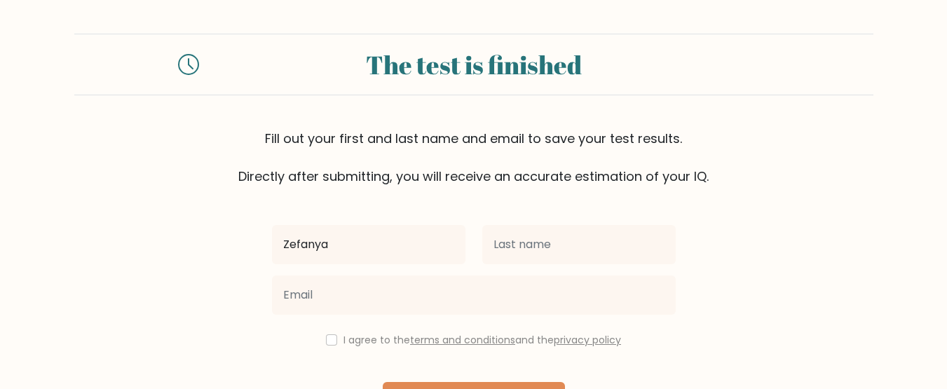
type input "Zefanya"
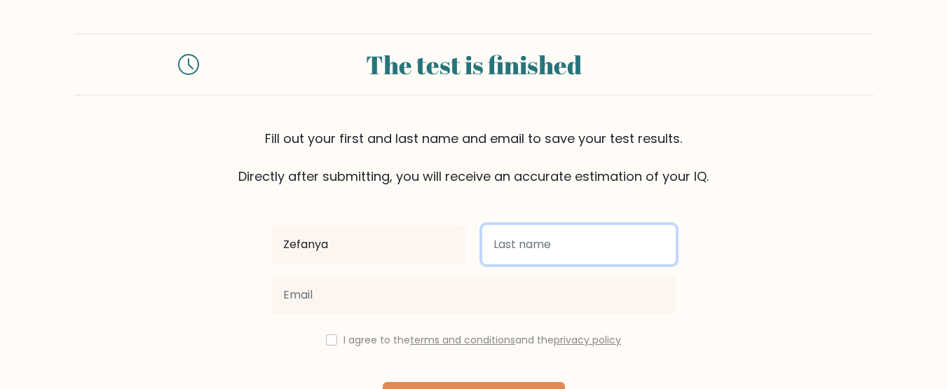
click at [552, 227] on input "text" at bounding box center [578, 244] width 193 height 39
type input "[PERSON_NAME]"
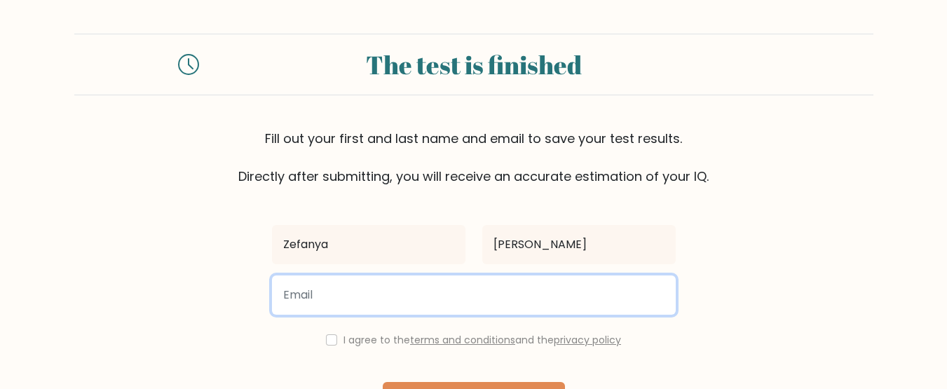
click at [474, 289] on input "email" at bounding box center [474, 294] width 404 height 39
type input "evank752@gmail.com"
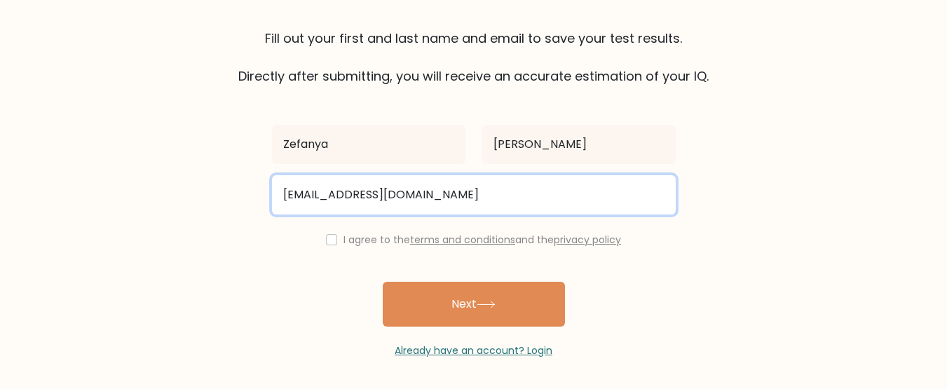
scroll to position [103, 0]
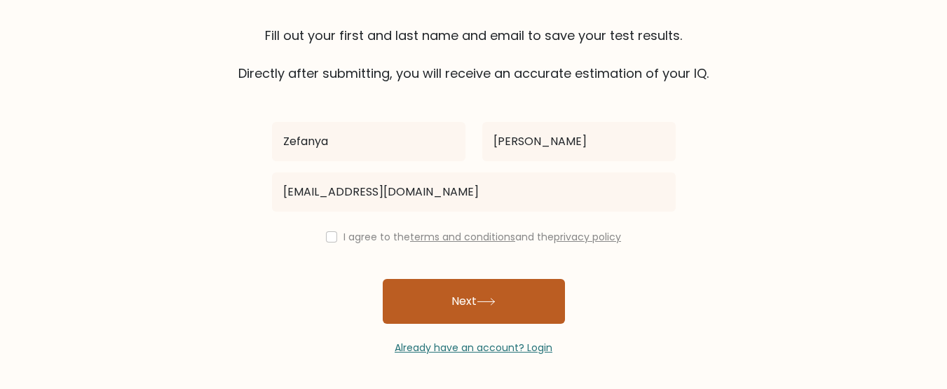
click at [516, 296] on button "Next" at bounding box center [474, 301] width 182 height 45
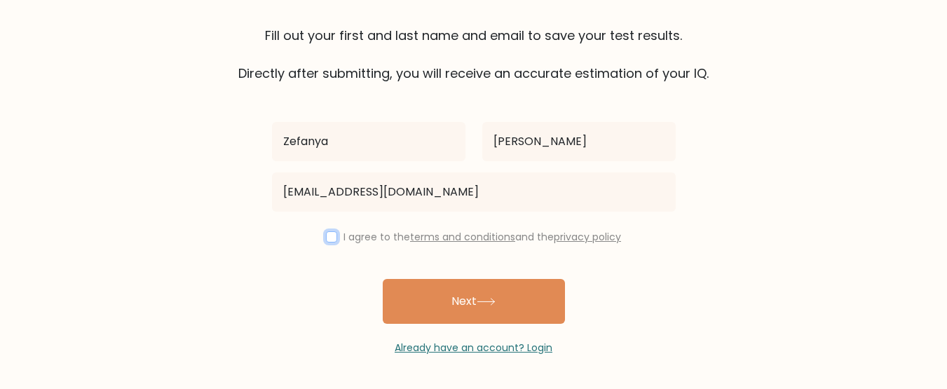
click at [327, 237] on input "checkbox" at bounding box center [331, 236] width 11 height 11
checkbox input "true"
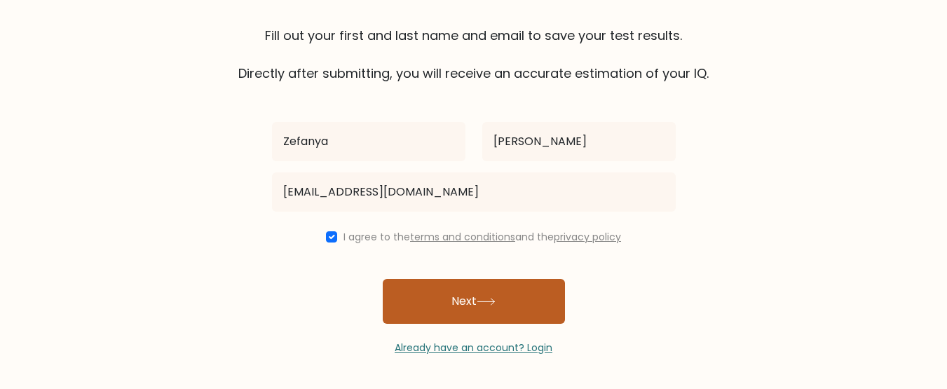
click at [469, 321] on button "Next" at bounding box center [474, 301] width 182 height 45
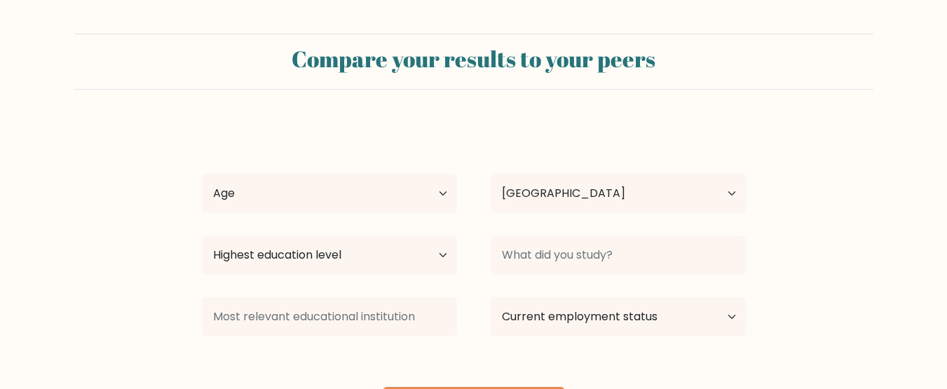
select select "ID"
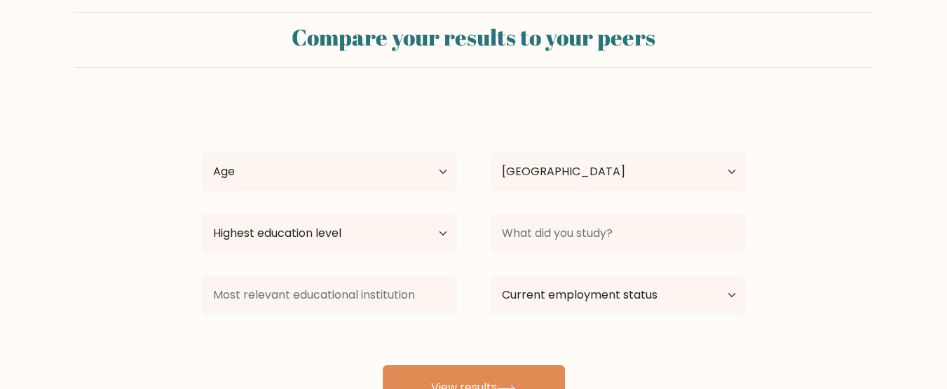
scroll to position [38, 0]
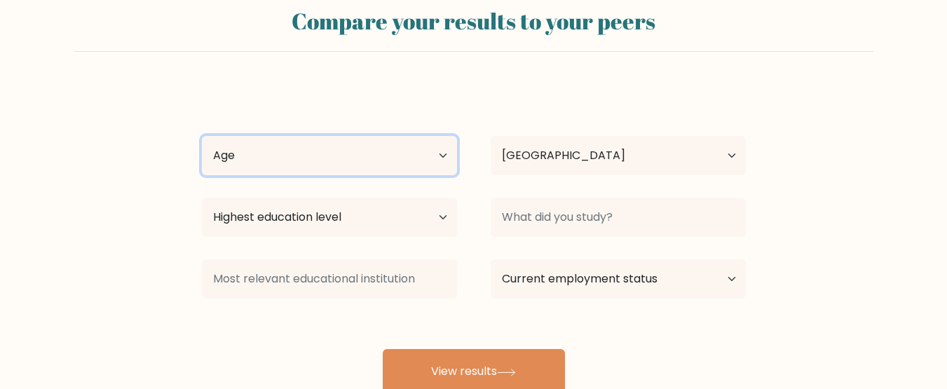
click at [393, 160] on select "Age Under 18 years old 18-24 years old 25-34 years old 35-44 years old 45-54 ye…" at bounding box center [329, 155] width 255 height 39
select select "18_24"
click at [202, 136] on select "Age Under 18 years old 18-24 years old 25-34 years old 35-44 years old 45-54 ye…" at bounding box center [329, 155] width 255 height 39
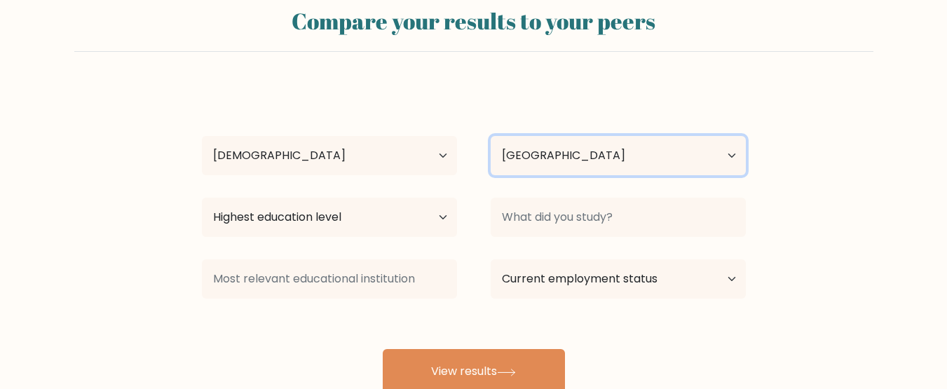
click at [539, 166] on select "Country Afghanistan Albania Algeria American Samoa Andorra Angola Anguilla Anta…" at bounding box center [617, 155] width 255 height 39
click at [490, 136] on select "Country Afghanistan Albania Algeria American Samoa Andorra Angola Anguilla Anta…" at bounding box center [617, 155] width 255 height 39
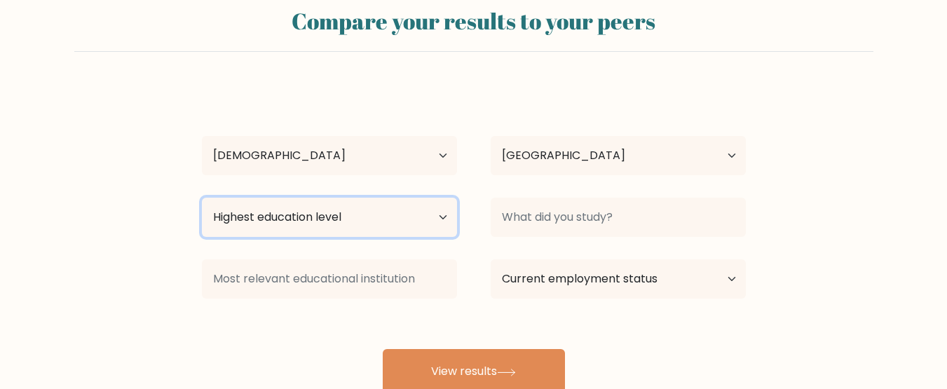
click at [373, 212] on select "Highest education level No schooling Primary Lower Secondary Upper Secondary Oc…" at bounding box center [329, 217] width 255 height 39
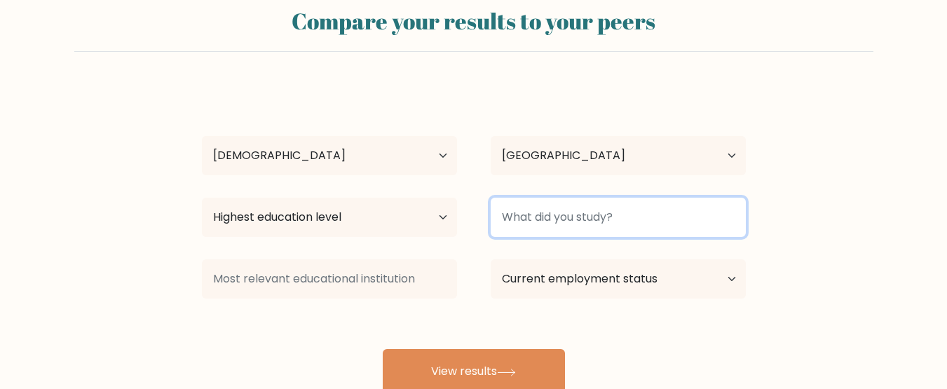
click at [543, 219] on input at bounding box center [617, 217] width 255 height 39
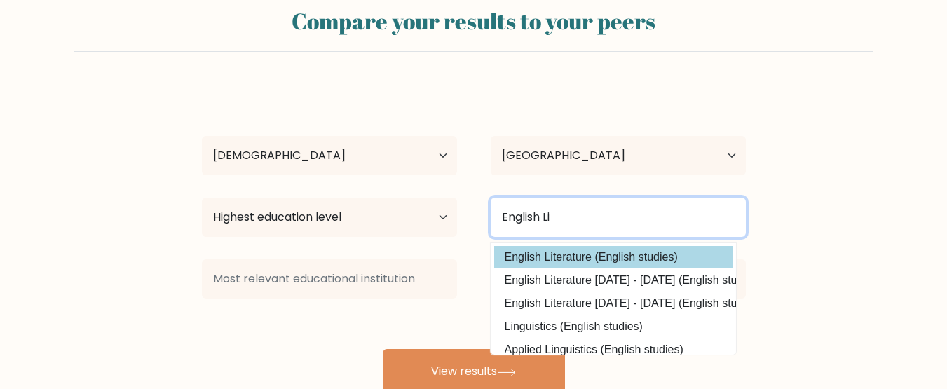
type input "English Li"
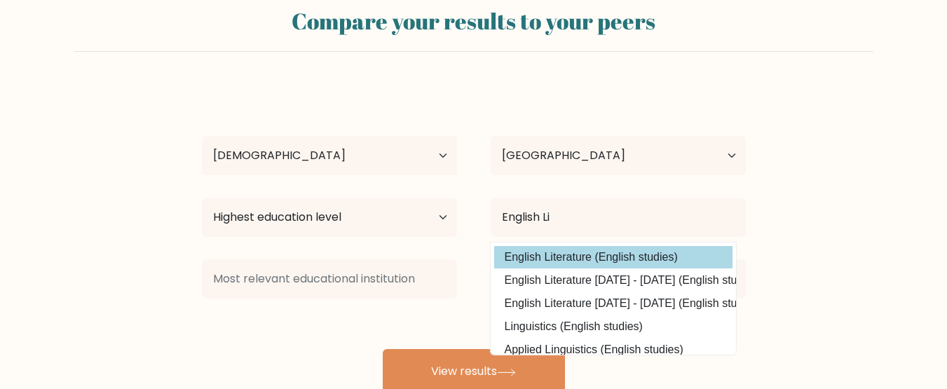
click at [568, 253] on div "Zefanya Stevan Age Under 18 years old 18-24 years old 25-34 years old 35-44 yea…" at bounding box center [473, 239] width 561 height 308
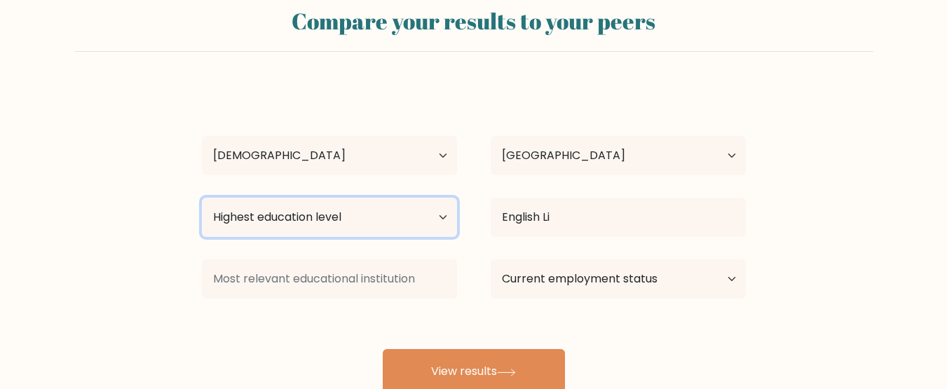
click at [364, 233] on select "Highest education level No schooling Primary Lower Secondary Upper Secondary Oc…" at bounding box center [329, 217] width 255 height 39
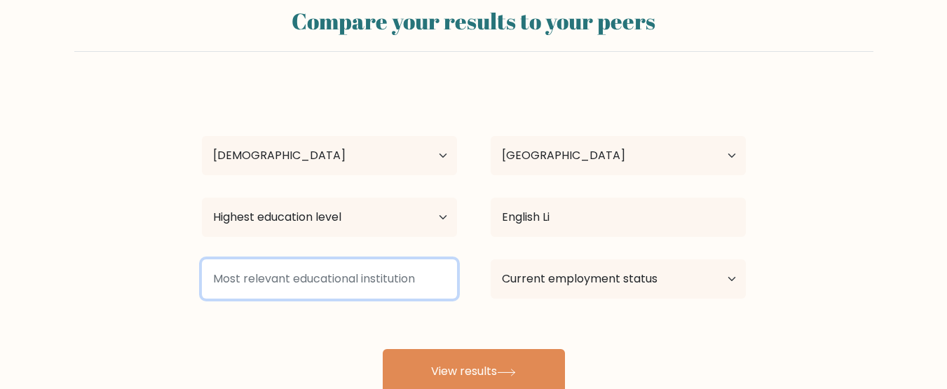
click at [336, 282] on input at bounding box center [329, 278] width 255 height 39
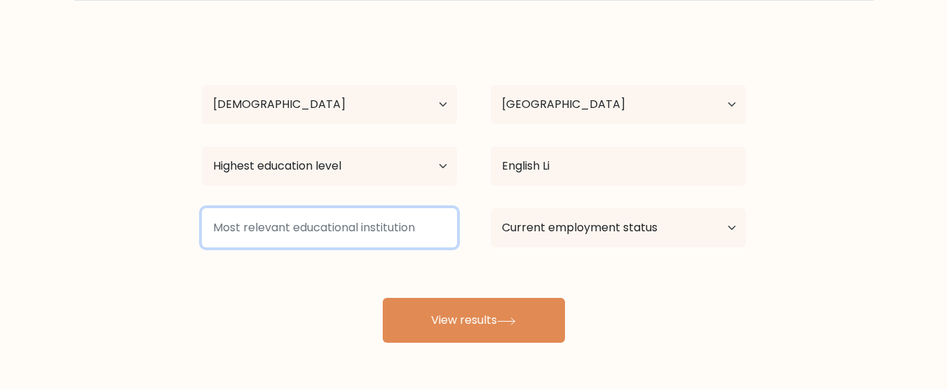
scroll to position [90, 0]
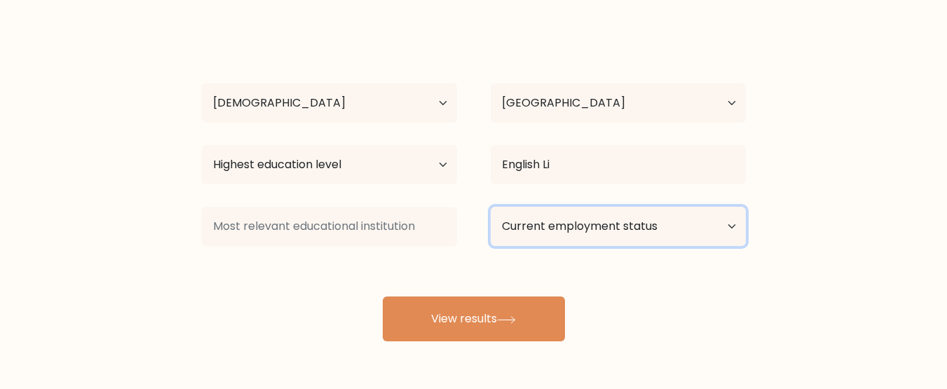
click at [665, 235] on select "Current employment status Employed Student Retired Other / prefer not to answer" at bounding box center [617, 226] width 255 height 39
select select "student"
click at [490, 207] on select "Current employment status Employed Student Retired Other / prefer not to answer" at bounding box center [617, 226] width 255 height 39
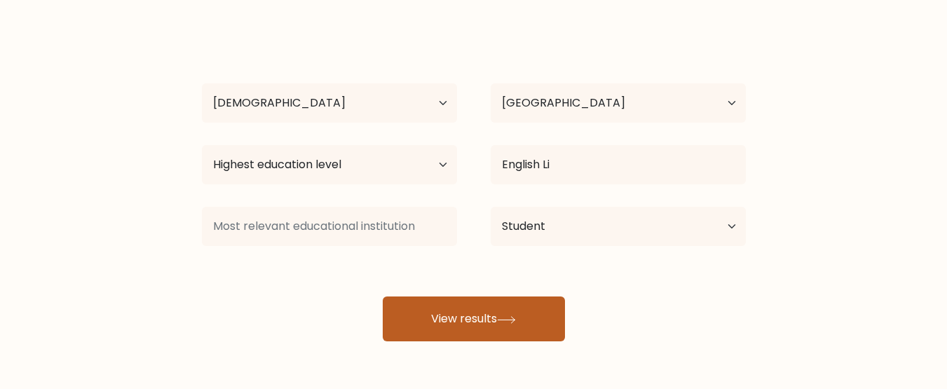
click at [514, 327] on button "View results" at bounding box center [474, 318] width 182 height 45
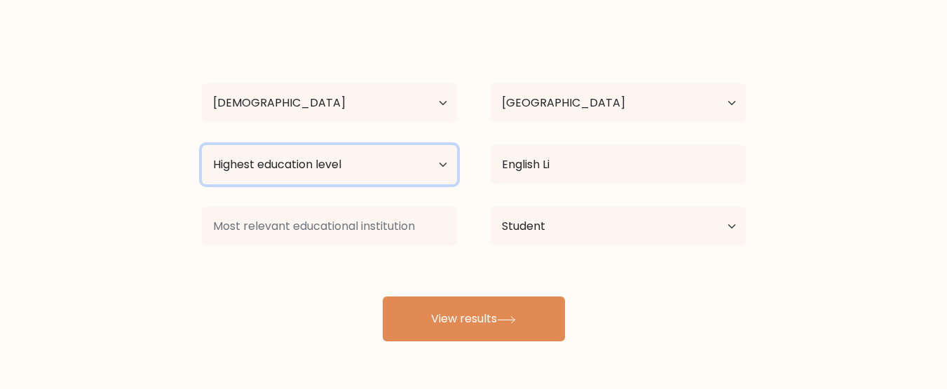
click at [400, 181] on select "Highest education level No schooling Primary Lower Secondary Upper Secondary Oc…" at bounding box center [329, 164] width 255 height 39
select select "upper_secondary"
click at [202, 145] on select "Highest education level No schooling Primary Lower Secondary Upper Secondary Oc…" at bounding box center [329, 164] width 255 height 39
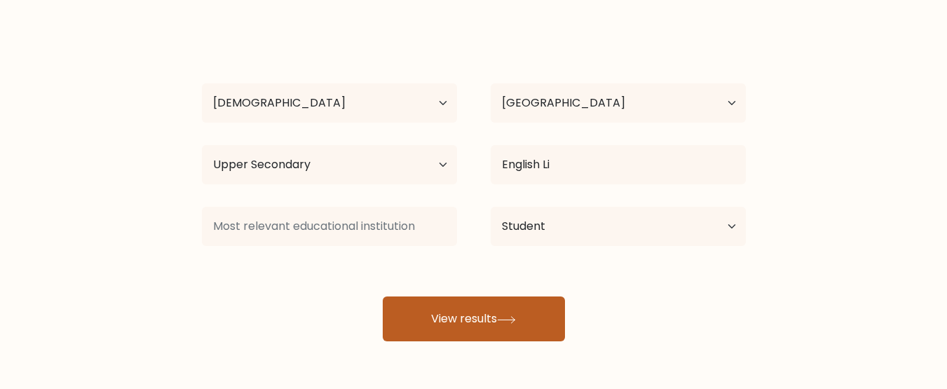
click at [432, 326] on button "View results" at bounding box center [474, 318] width 182 height 45
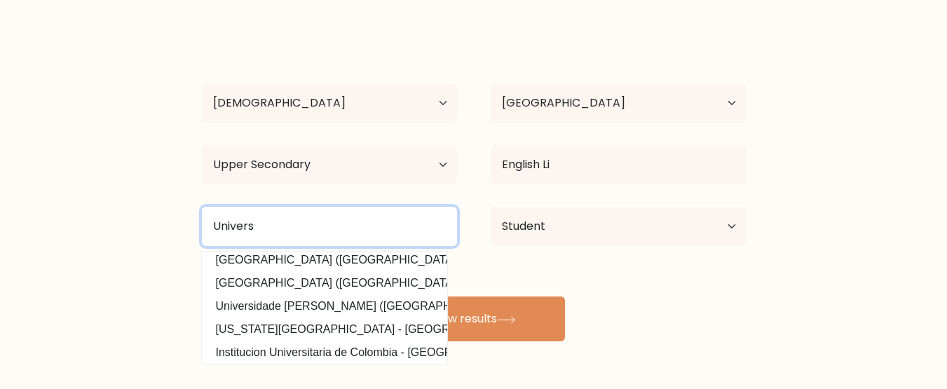
scroll to position [0, 0]
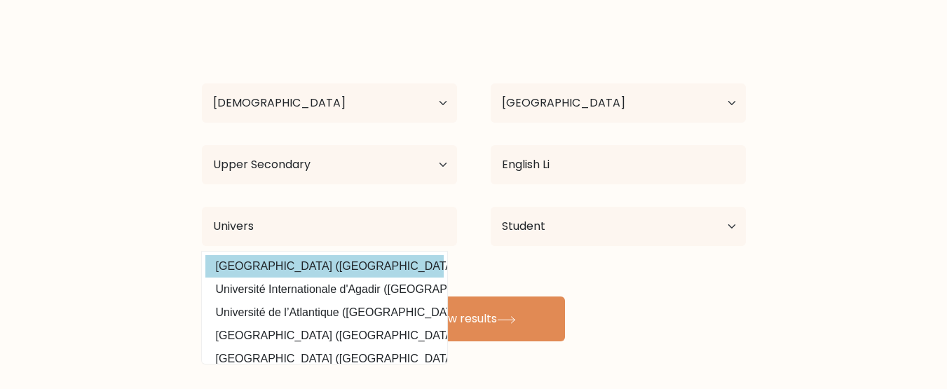
click at [394, 261] on div "Zefanya Stevan Age Under 18 years old 18-24 years old 25-34 years old 35-44 yea…" at bounding box center [473, 187] width 561 height 308
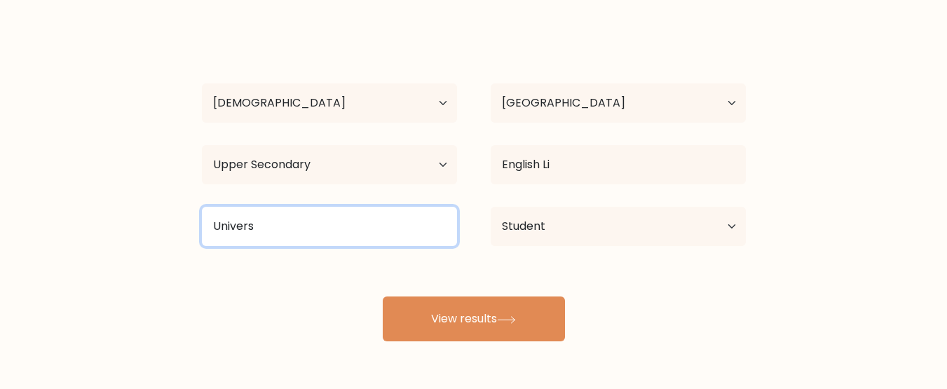
click at [341, 223] on input "Univers" at bounding box center [329, 226] width 255 height 39
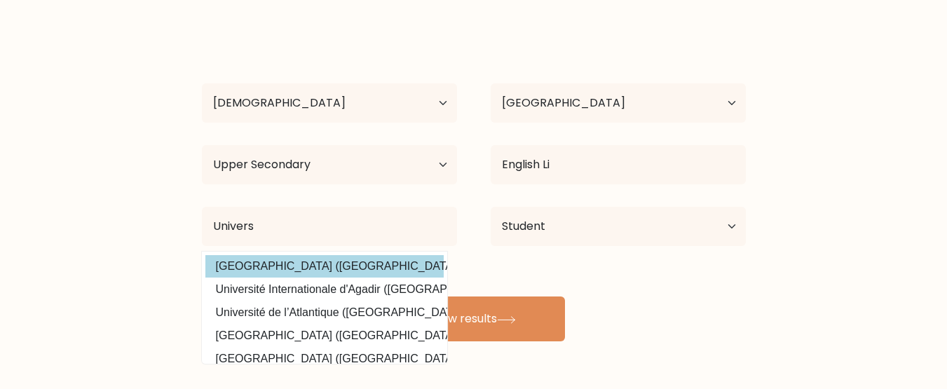
click at [326, 264] on div "Zefanya Stevan Age Under 18 years old 18-24 years old 25-34 years old 35-44 yea…" at bounding box center [473, 187] width 561 height 308
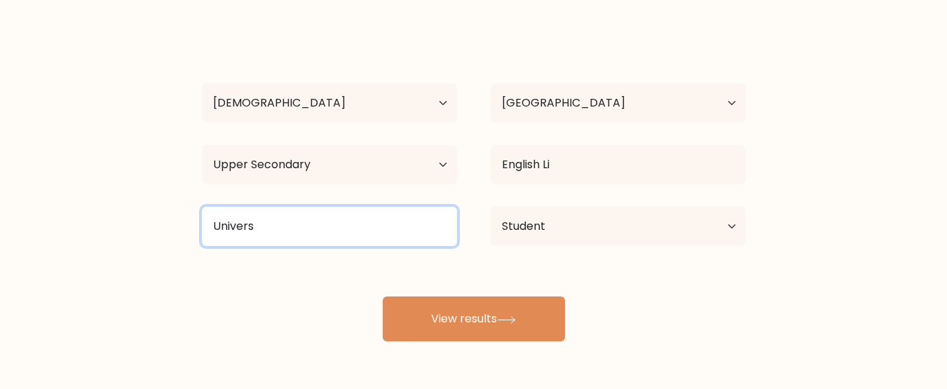
click at [311, 238] on input "Univers" at bounding box center [329, 226] width 255 height 39
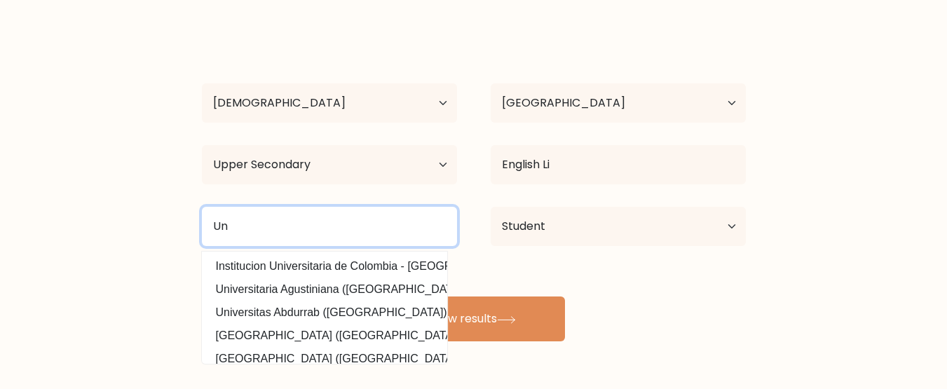
type input "U"
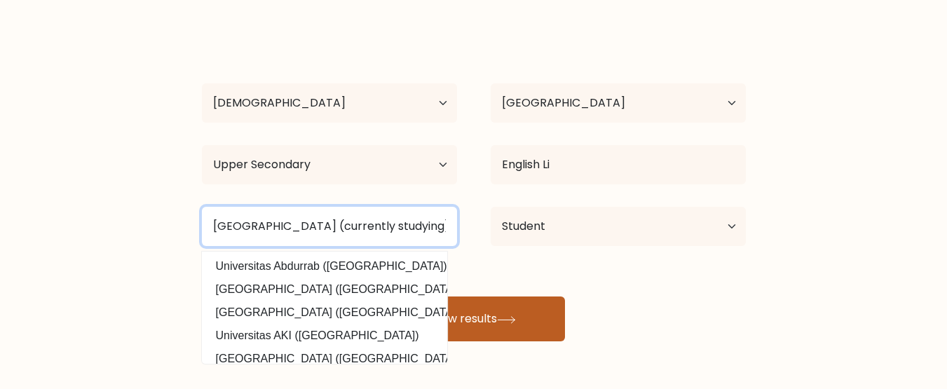
type input "Universitas Terbuka (currently studying)"
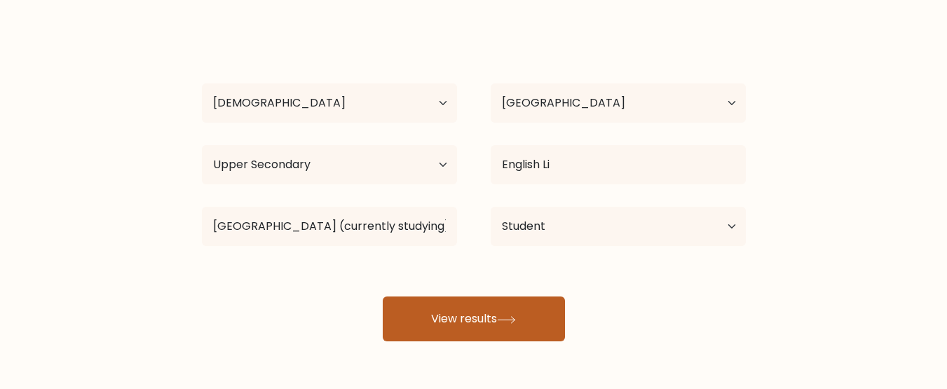
click at [505, 311] on button "View results" at bounding box center [474, 318] width 182 height 45
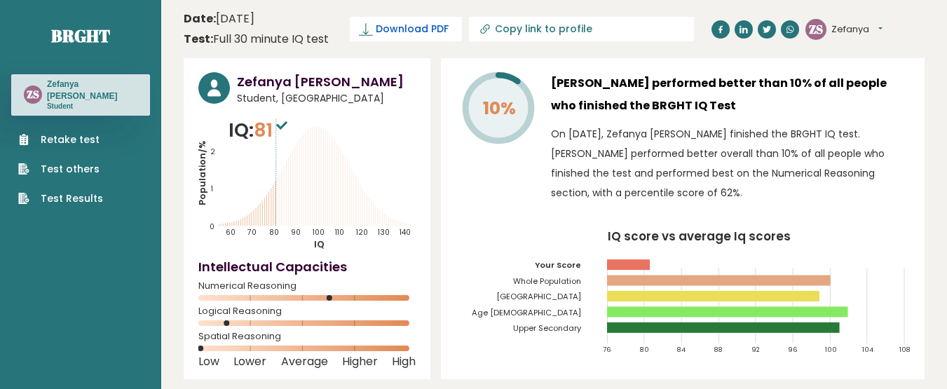
click at [432, 29] on span "Download PDF" at bounding box center [412, 29] width 73 height 15
